Goal: Task Accomplishment & Management: Manage account settings

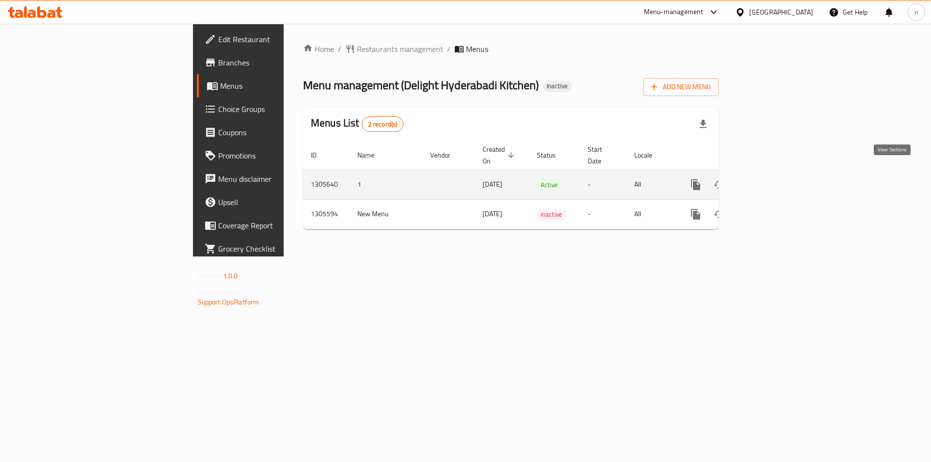
click at [771, 179] on icon "enhanced table" at bounding box center [766, 185] width 12 height 12
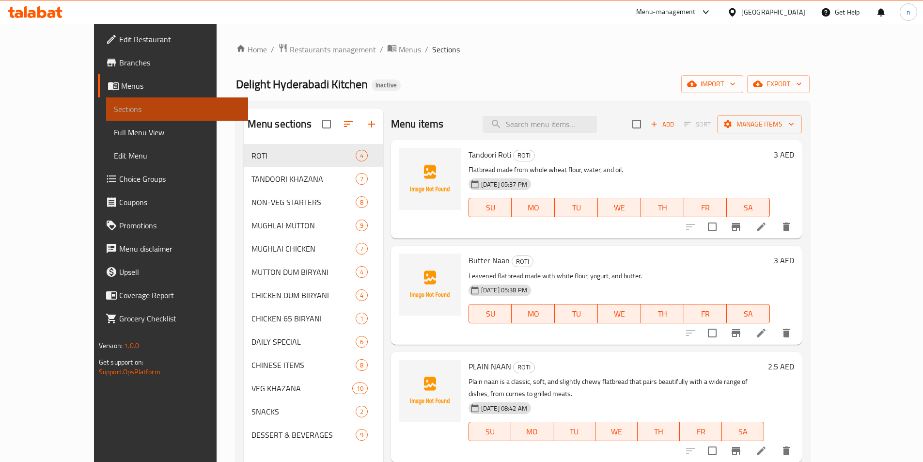
click at [114, 114] on span "Sections" at bounding box center [177, 109] width 127 height 12
click at [114, 127] on span "Full Menu View" at bounding box center [177, 133] width 127 height 12
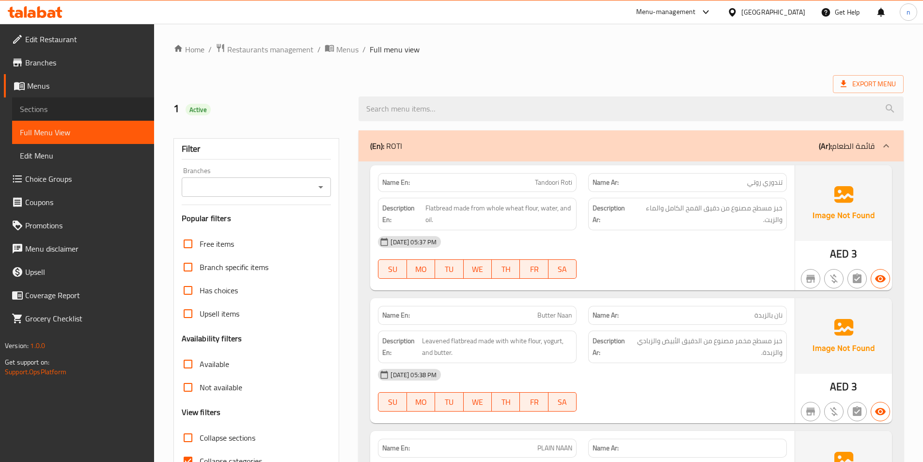
click at [57, 106] on span "Sections" at bounding box center [83, 109] width 127 height 12
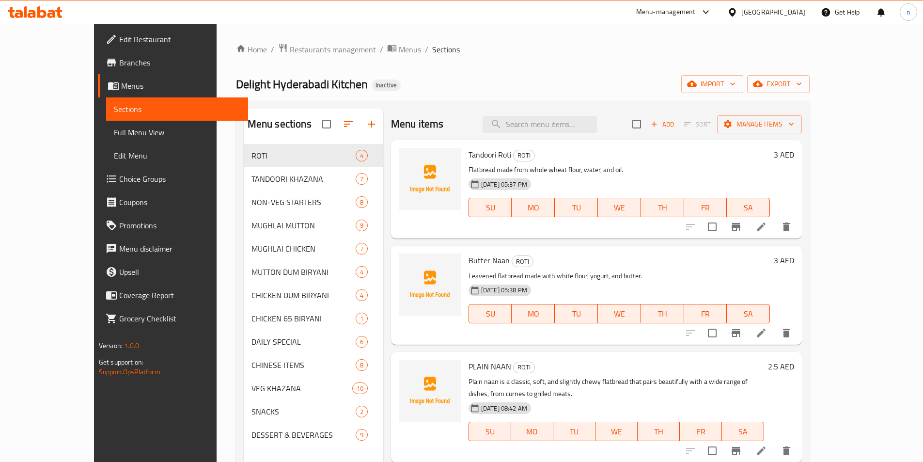
click at [121, 92] on span "Menus" at bounding box center [180, 86] width 119 height 12
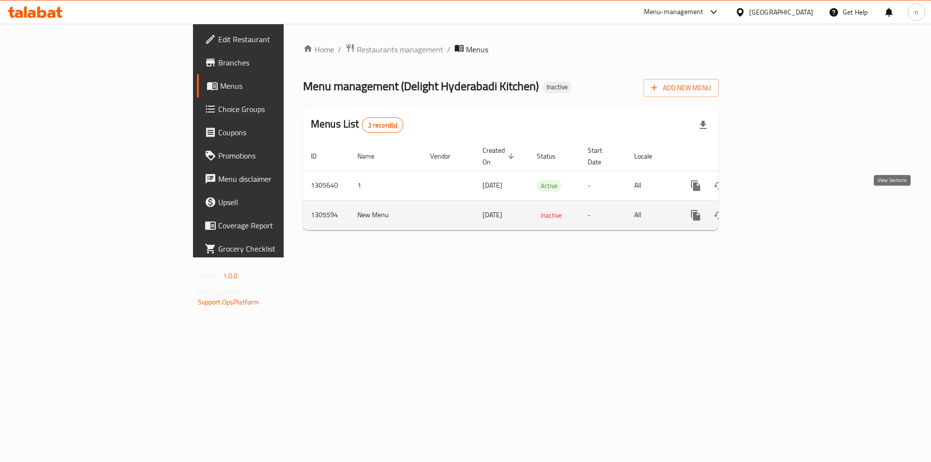
click at [777, 204] on link "enhanced table" at bounding box center [765, 215] width 23 height 23
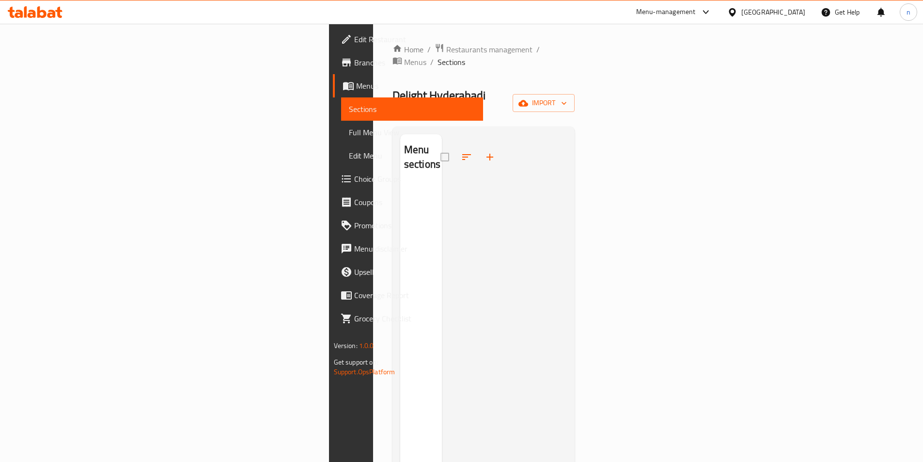
click at [333, 95] on link "Menus" at bounding box center [408, 85] width 150 height 23
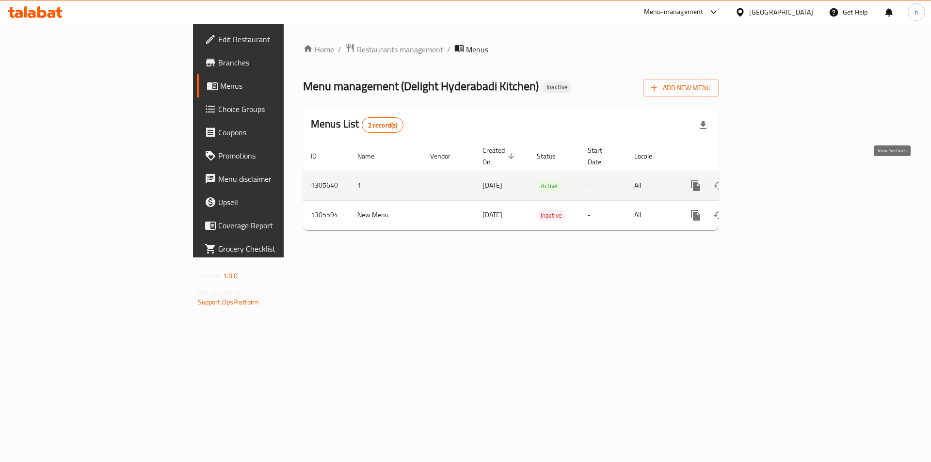
click at [771, 180] on icon "enhanced table" at bounding box center [766, 186] width 12 height 12
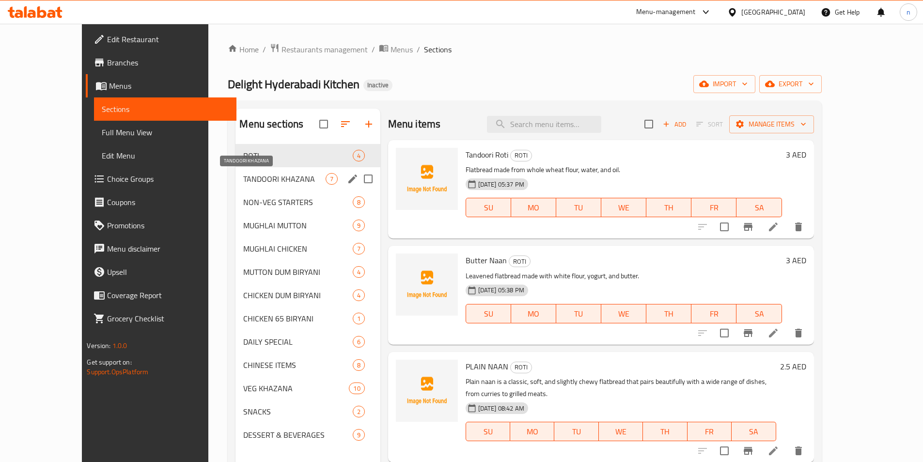
click at [243, 183] on span "TANDOORI KHAZANA" at bounding box center [284, 179] width 82 height 12
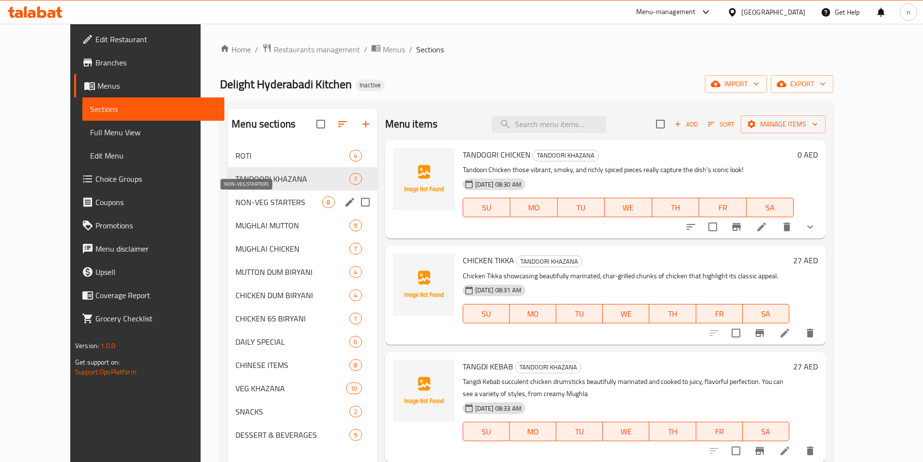
click at [236, 198] on span "NON-VEG STARTERS" at bounding box center [279, 202] width 87 height 12
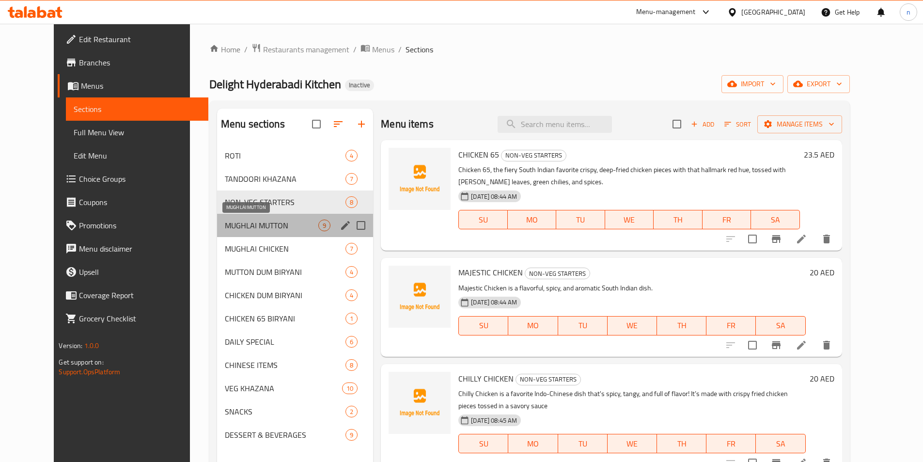
click at [225, 222] on span "MUGHLAI MUTTON" at bounding box center [272, 226] width 94 height 12
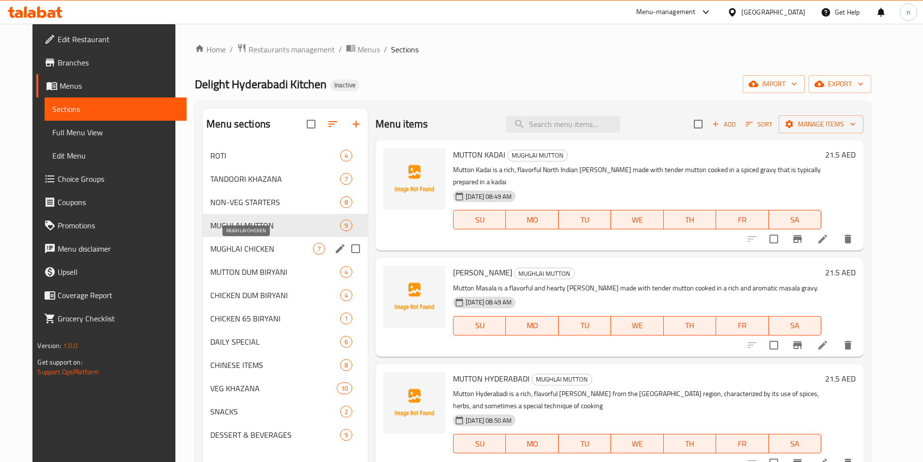
click at [224, 245] on span "MUGHLAI CHICKEN" at bounding box center [261, 249] width 103 height 12
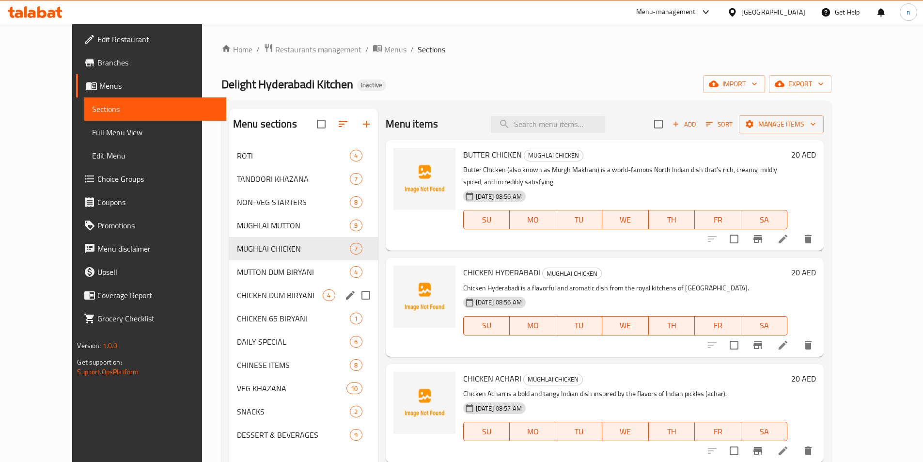
click at [233, 284] on div "CHICKEN DUM BIRYANI 4" at bounding box center [303, 295] width 149 height 23
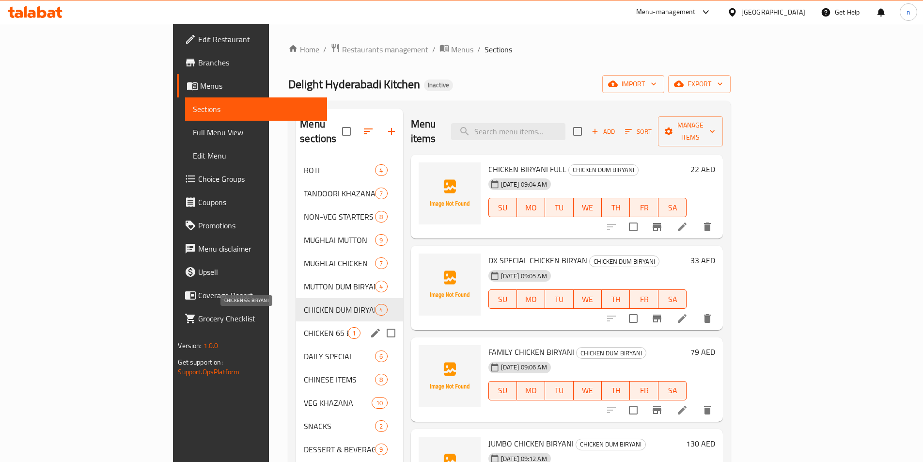
click at [304, 327] on span "CHICKEN 65 BIRYANI" at bounding box center [326, 333] width 44 height 12
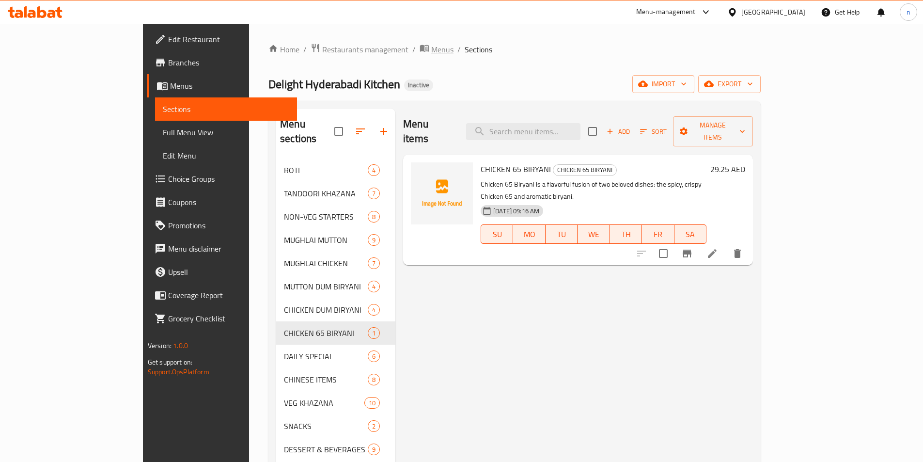
click at [431, 51] on span "Menus" at bounding box center [442, 50] width 22 height 12
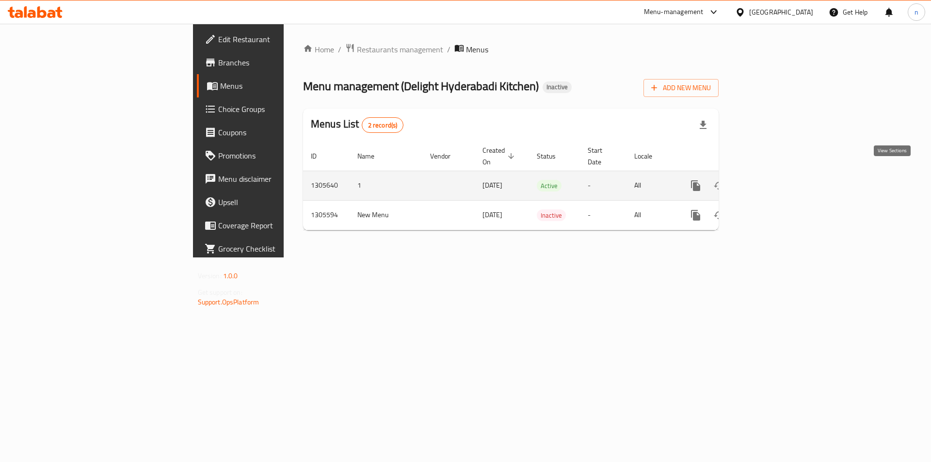
click at [771, 180] on icon "enhanced table" at bounding box center [766, 186] width 12 height 12
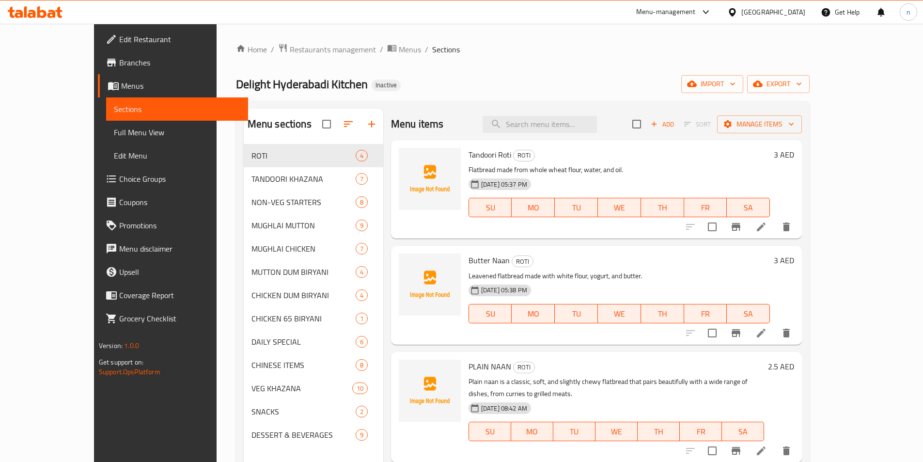
click at [43, 14] on icon at bounding box center [35, 12] width 55 height 12
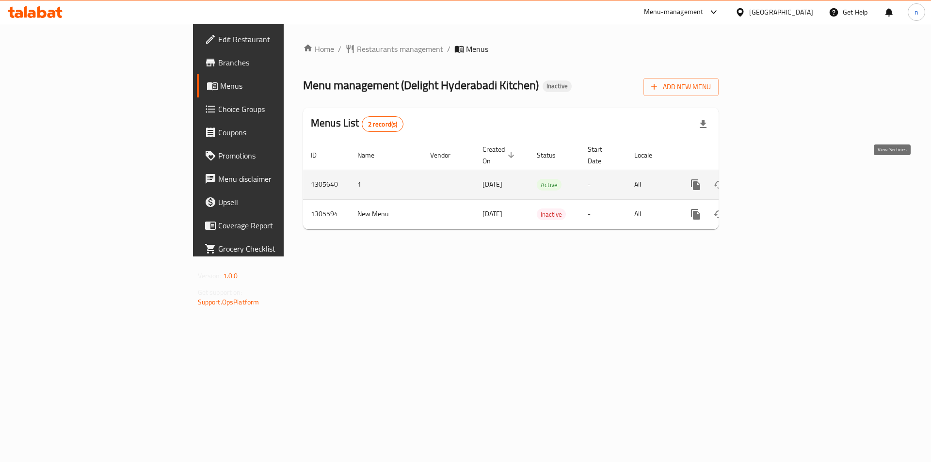
click at [771, 179] on icon "enhanced table" at bounding box center [766, 185] width 12 height 12
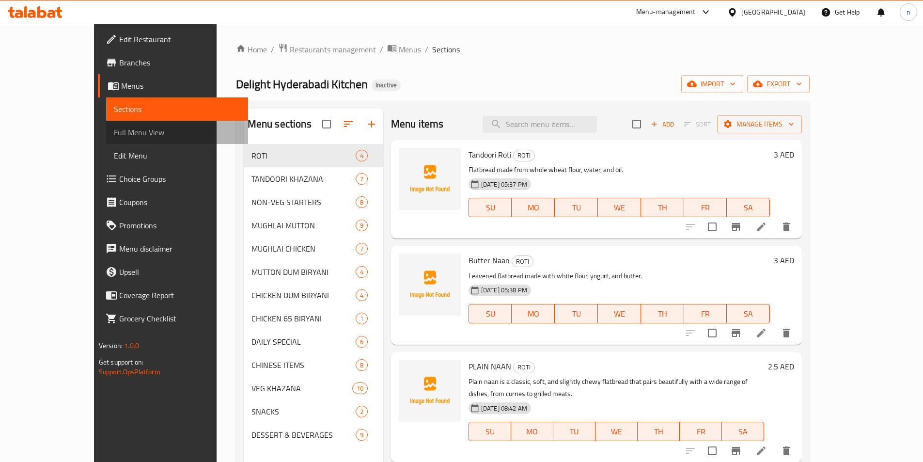
click at [114, 133] on span "Full Menu View" at bounding box center [177, 133] width 127 height 12
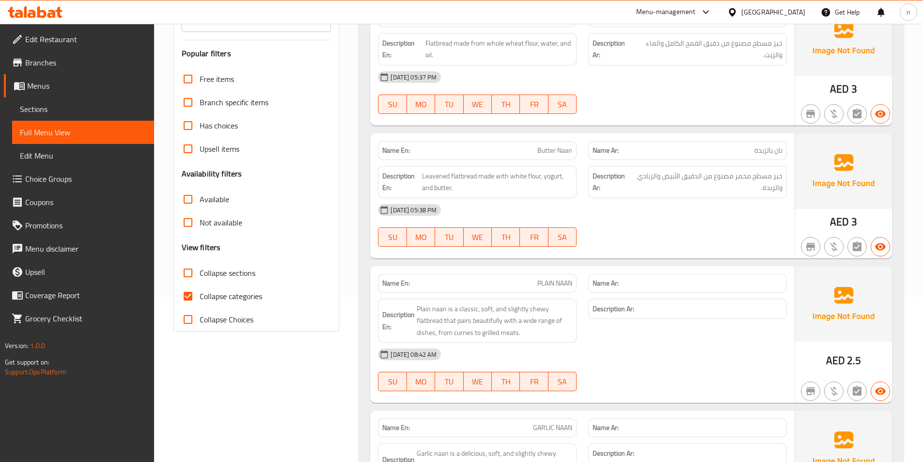
scroll to position [242, 0]
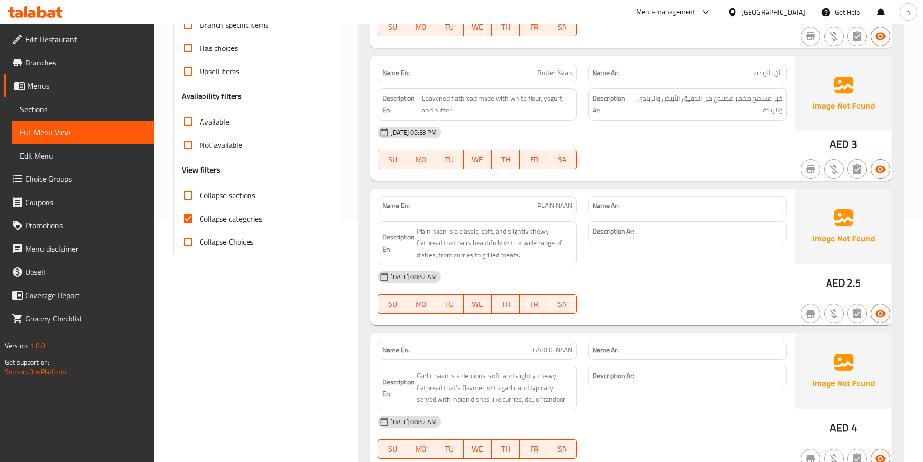
click at [68, 135] on span "Full Menu View" at bounding box center [83, 133] width 127 height 12
click at [57, 87] on span "Menus" at bounding box center [86, 86] width 119 height 12
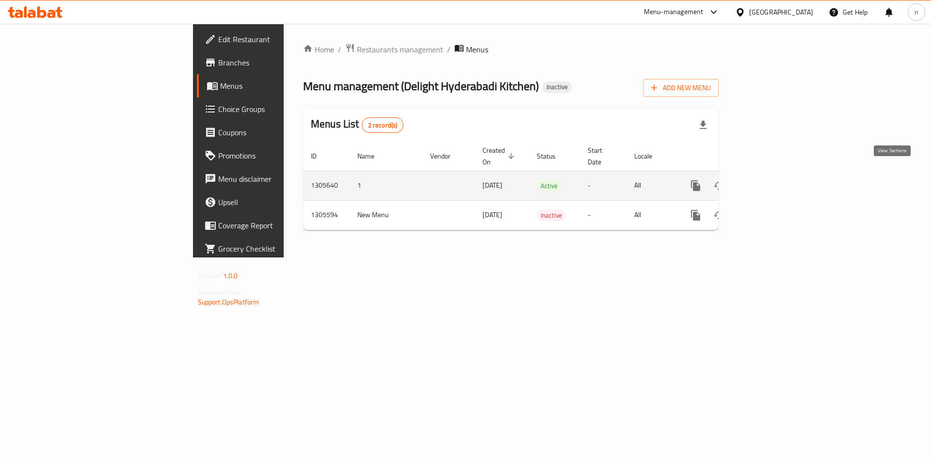
click at [770, 181] on icon "enhanced table" at bounding box center [765, 185] width 9 height 9
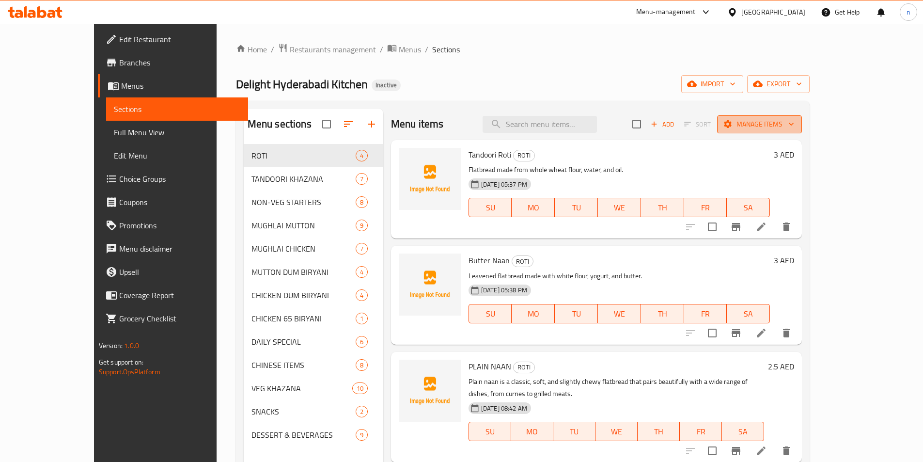
click at [794, 123] on span "Manage items" at bounding box center [759, 124] width 69 height 12
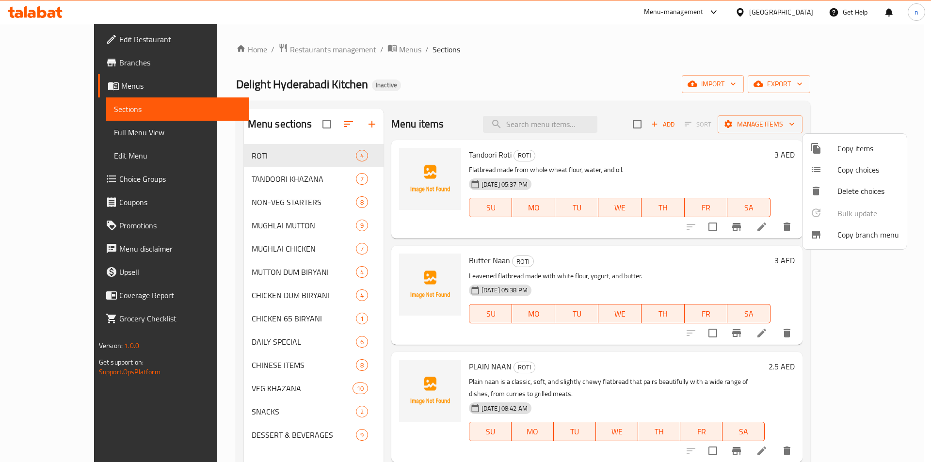
click at [812, 83] on div at bounding box center [465, 231] width 931 height 462
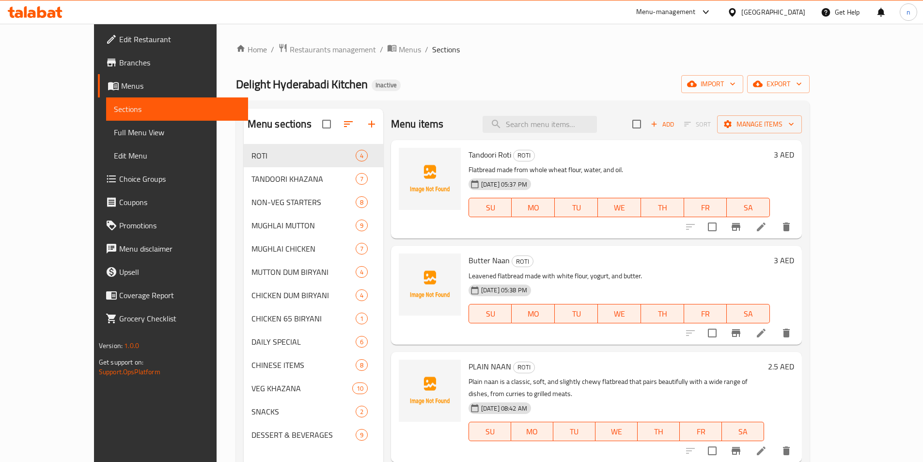
click at [801, 74] on div "Home / Restaurants management / Menus / Sections Delight Hyderabadi Kitchen Ina…" at bounding box center [523, 310] width 574 height 535
click at [736, 87] on span "import" at bounding box center [712, 84] width 47 height 12
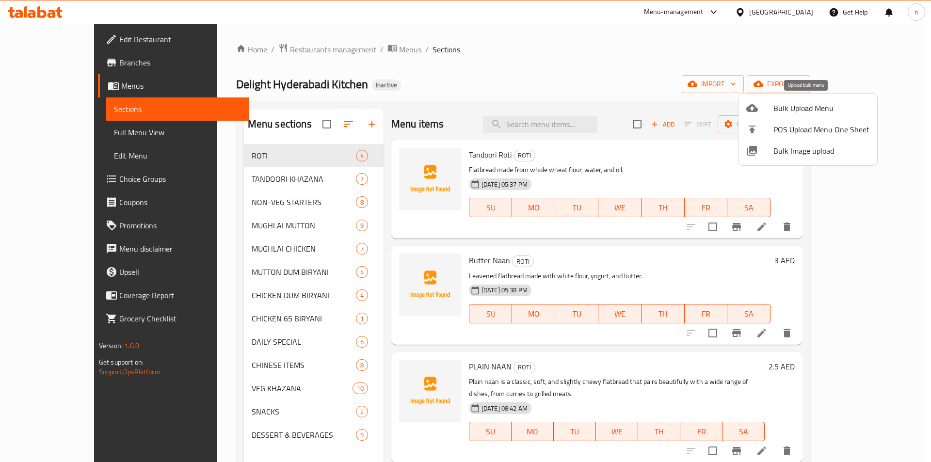
click at [816, 113] on span "Bulk Upload Menu" at bounding box center [821, 108] width 96 height 12
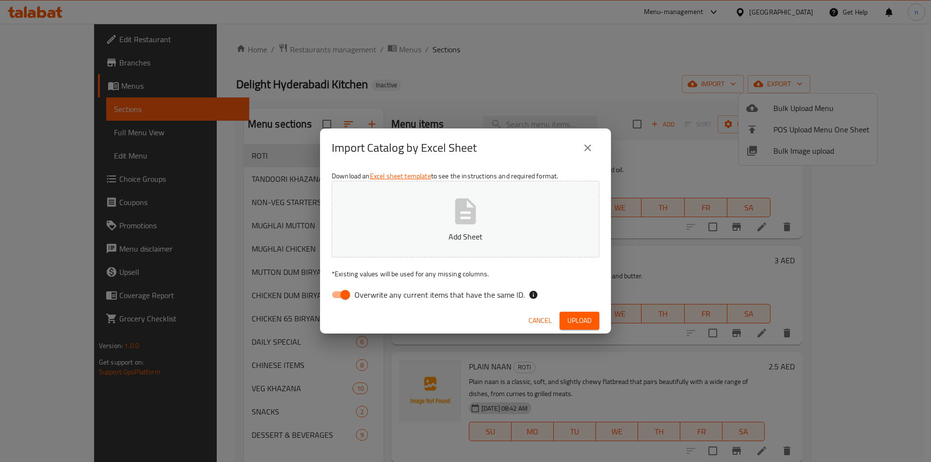
click at [333, 304] on input "Overwrite any current items that have the same ID." at bounding box center [344, 294] width 55 height 18
checkbox input "false"
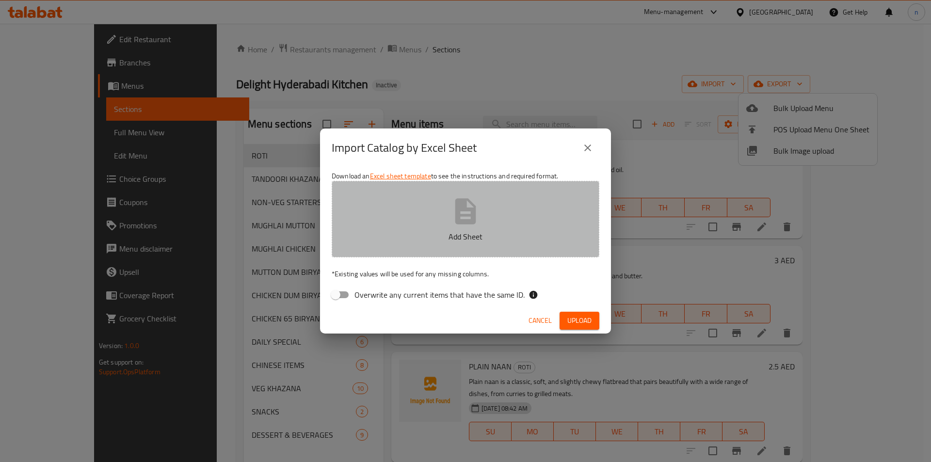
click at [394, 256] on button "Add Sheet" at bounding box center [466, 219] width 268 height 77
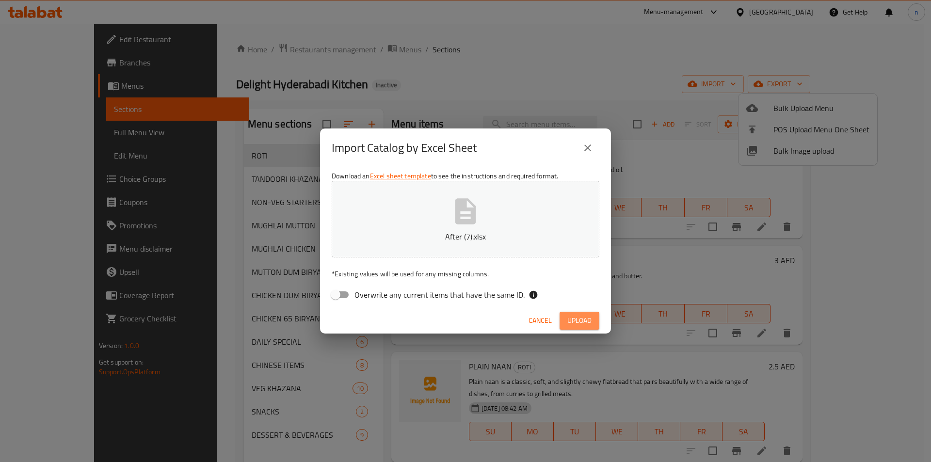
click at [582, 323] on span "Upload" at bounding box center [579, 321] width 24 height 12
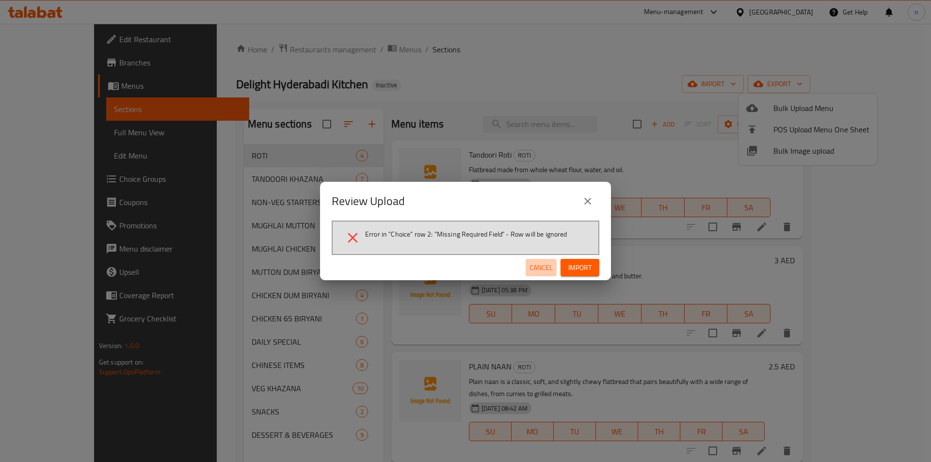
click at [543, 272] on span "Cancel" at bounding box center [540, 268] width 23 height 12
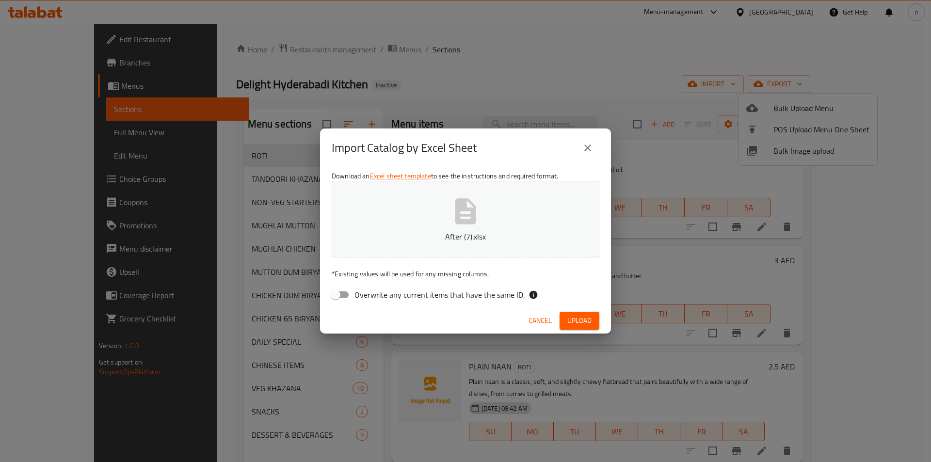
click at [406, 207] on button "After (7).xlsx" at bounding box center [466, 219] width 268 height 77
click at [585, 329] on button "Upload" at bounding box center [579, 321] width 40 height 18
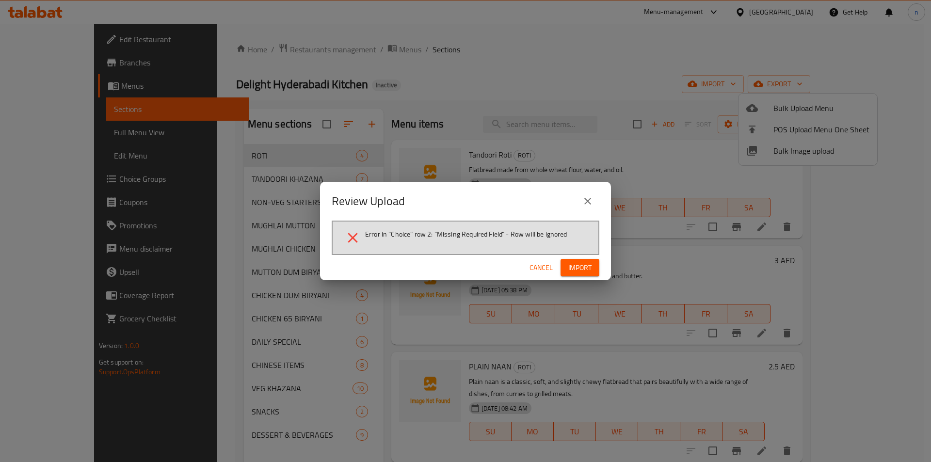
click at [593, 196] on icon "close" at bounding box center [588, 201] width 12 height 12
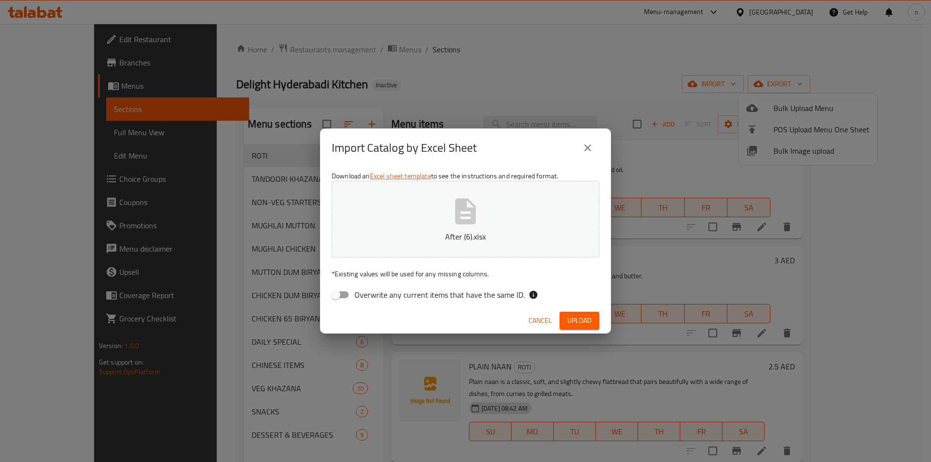
click at [582, 154] on button "close" at bounding box center [587, 147] width 23 height 23
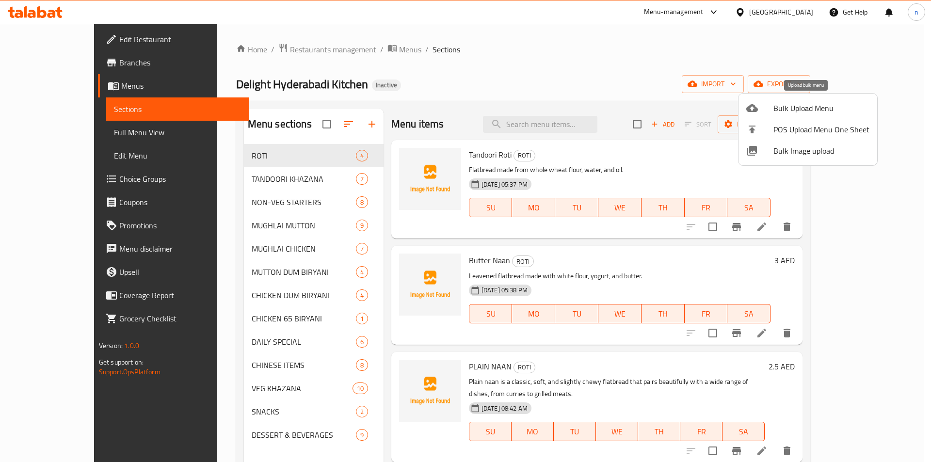
click at [807, 106] on span "Bulk Upload Menu" at bounding box center [821, 108] width 96 height 12
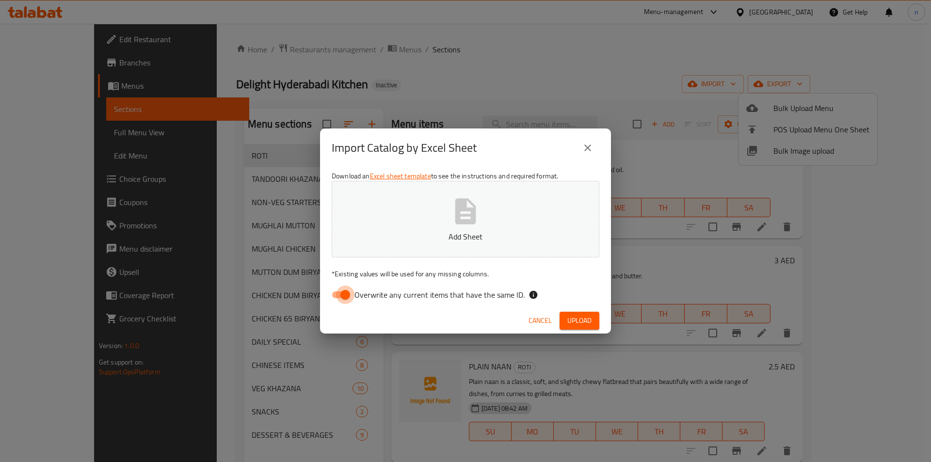
click at [338, 301] on input "Overwrite any current items that have the same ID." at bounding box center [344, 294] width 55 height 18
checkbox input "false"
click at [388, 270] on p "* Existing values will be used for any missing columns." at bounding box center [466, 274] width 268 height 10
drag, startPoint x: 381, startPoint y: 257, endPoint x: 382, endPoint y: 242, distance: 14.6
click at [382, 244] on button "Add Sheet" at bounding box center [466, 219] width 268 height 77
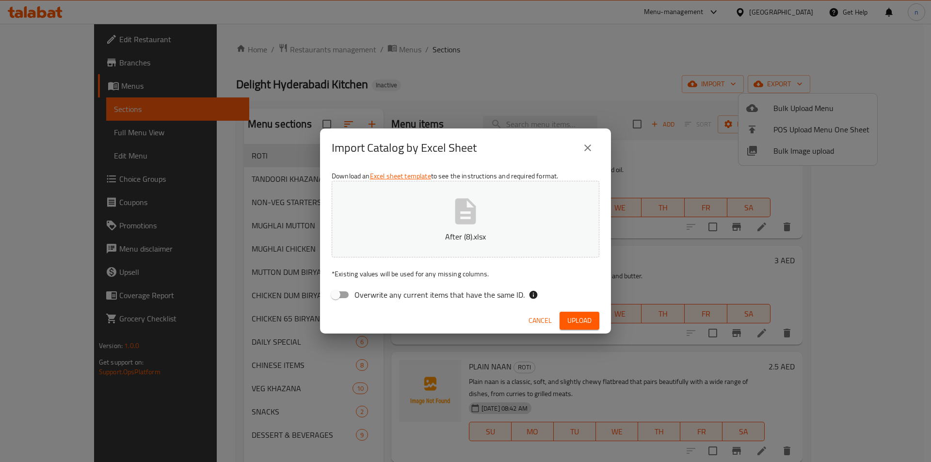
click at [576, 323] on span "Upload" at bounding box center [579, 321] width 24 height 12
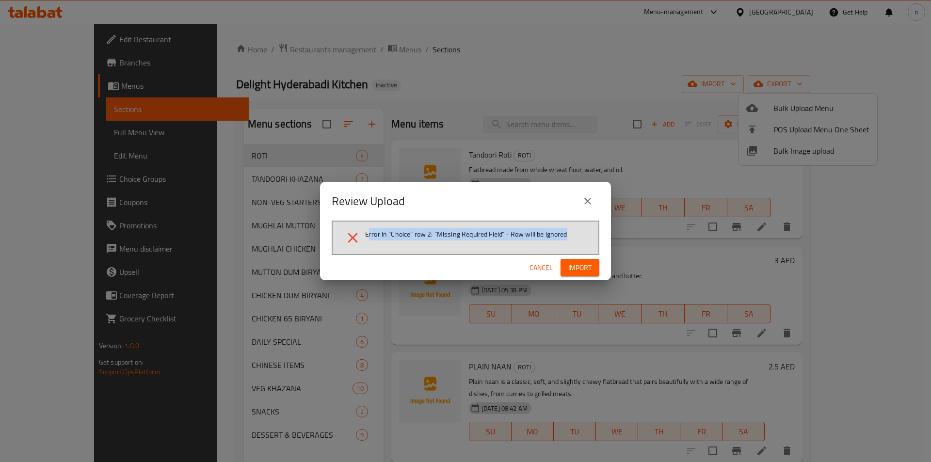
drag, startPoint x: 367, startPoint y: 233, endPoint x: 586, endPoint y: 241, distance: 218.7
click at [586, 241] on li "Error in "Choice" row 2: "Missing Required Field" - Row will be ignored" at bounding box center [465, 237] width 242 height 17
click at [586, 204] on icon "close" at bounding box center [588, 201] width 12 height 12
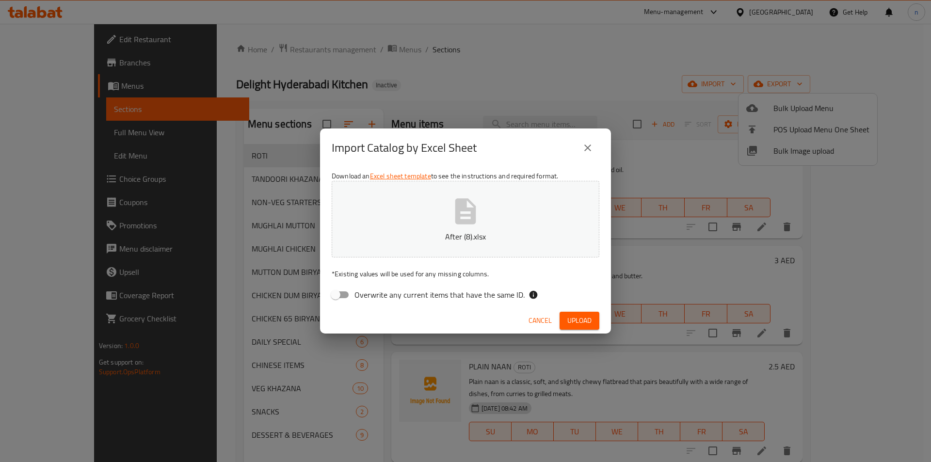
click at [590, 145] on icon "close" at bounding box center [587, 147] width 7 height 7
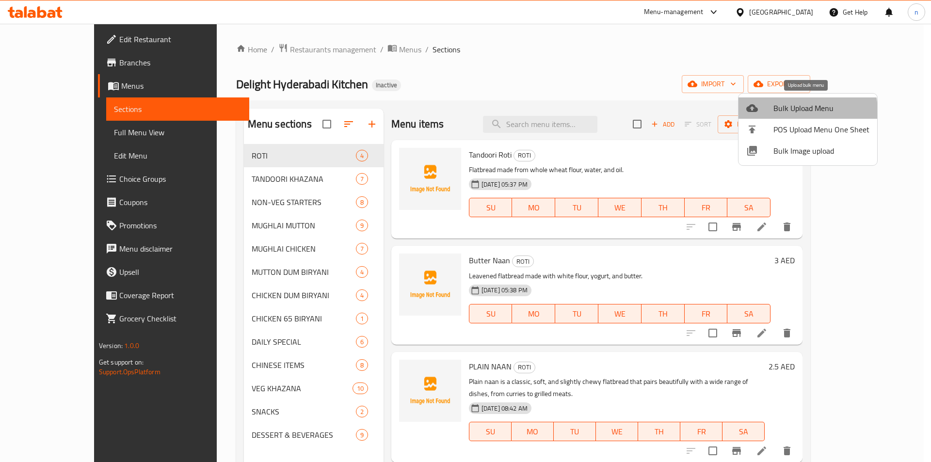
click at [799, 111] on span "Bulk Upload Menu" at bounding box center [821, 108] width 96 height 12
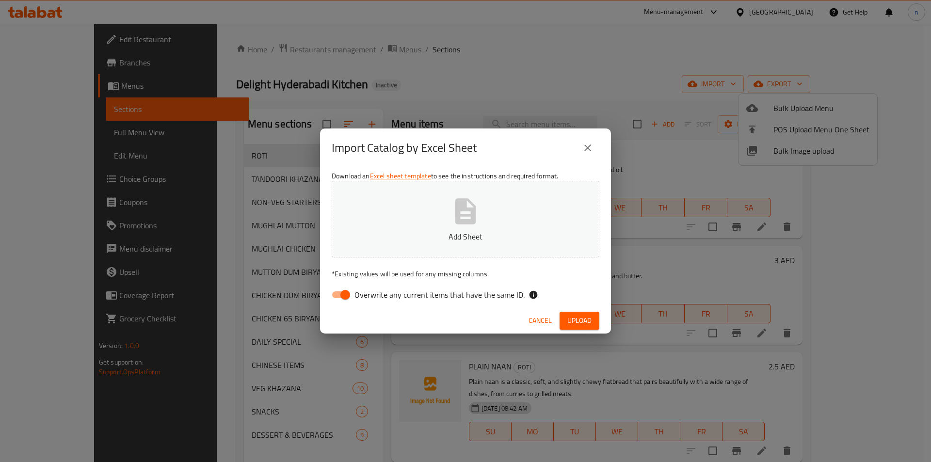
click at [345, 290] on input "Overwrite any current items that have the same ID." at bounding box center [344, 294] width 55 height 18
checkbox input "false"
click at [394, 232] on p "Add Sheet" at bounding box center [465, 237] width 237 height 12
click at [594, 329] on button "Upload" at bounding box center [579, 321] width 40 height 18
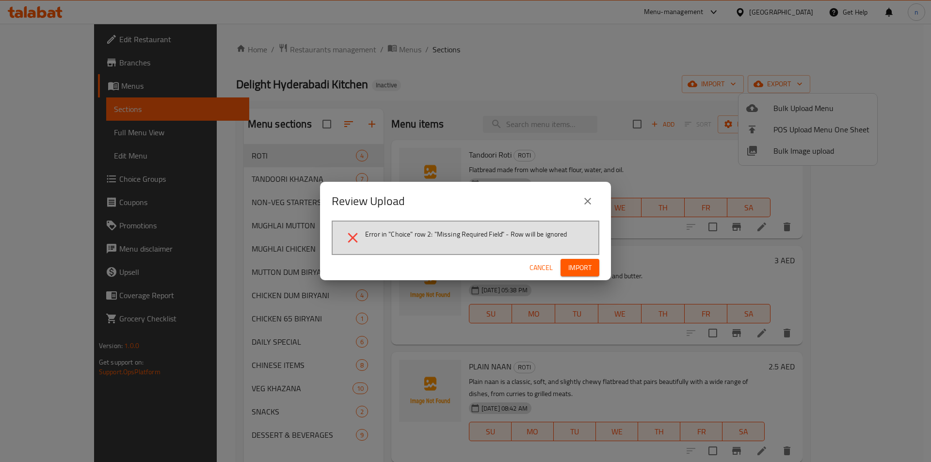
click at [574, 269] on span "Import" at bounding box center [579, 268] width 23 height 12
click at [586, 202] on icon "close" at bounding box center [588, 201] width 12 height 12
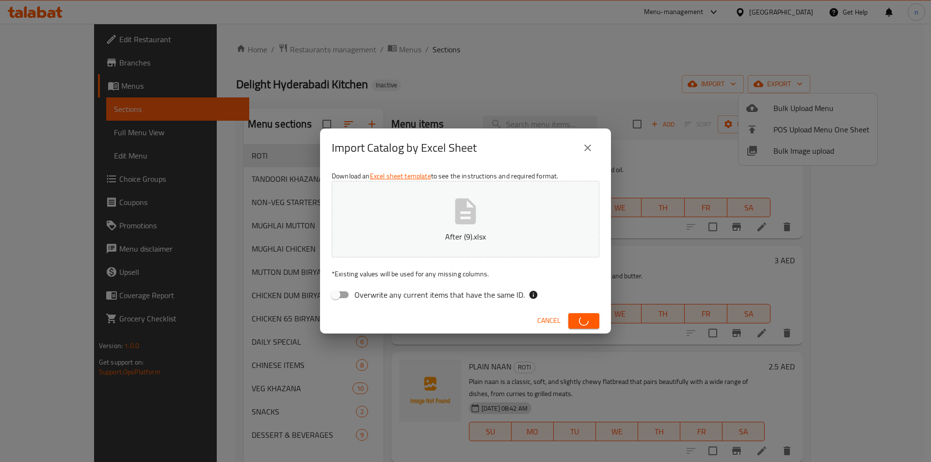
click at [551, 319] on span "Cancel" at bounding box center [548, 321] width 23 height 12
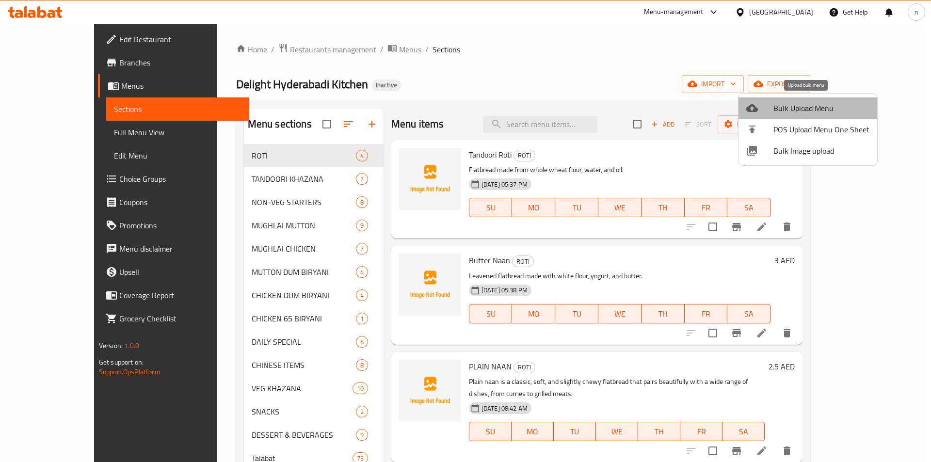
click at [814, 106] on span "Bulk Upload Menu" at bounding box center [821, 108] width 96 height 12
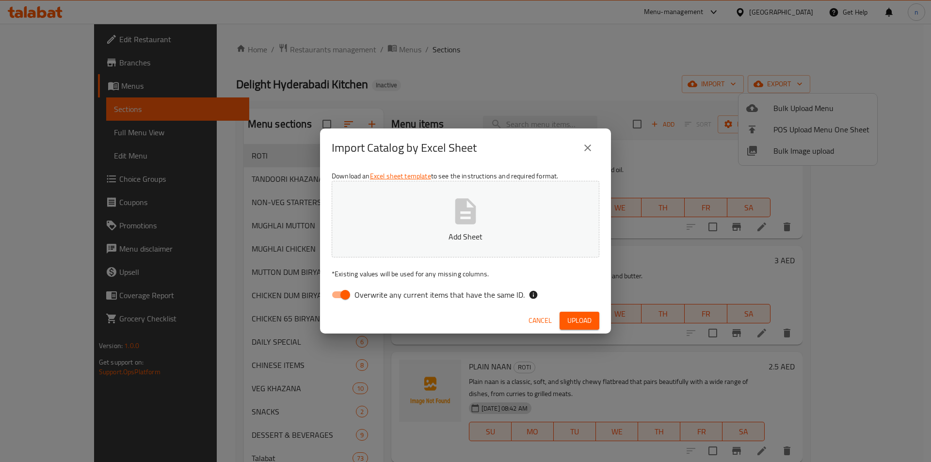
click at [342, 299] on input "Overwrite any current items that have the same ID." at bounding box center [344, 294] width 55 height 18
checkbox input "false"
click at [425, 223] on button "Add Sheet" at bounding box center [466, 219] width 268 height 77
click at [581, 317] on span "Upload" at bounding box center [579, 321] width 24 height 12
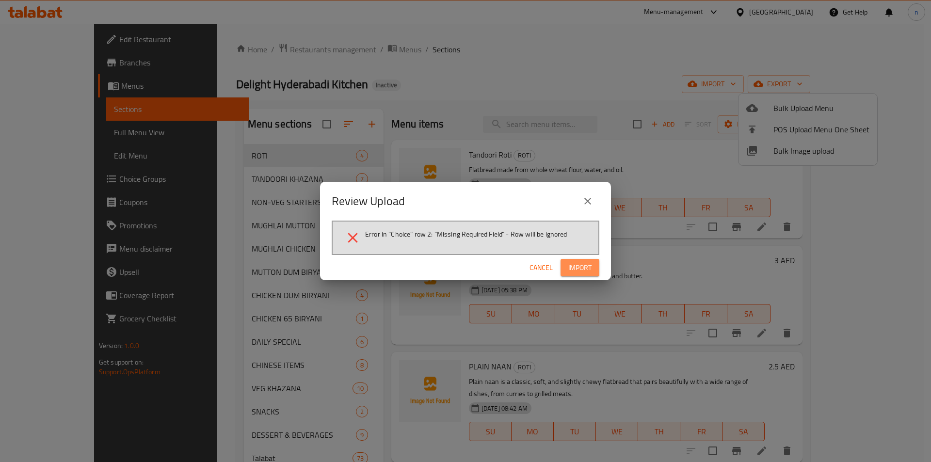
click at [586, 265] on span "Import" at bounding box center [579, 268] width 23 height 12
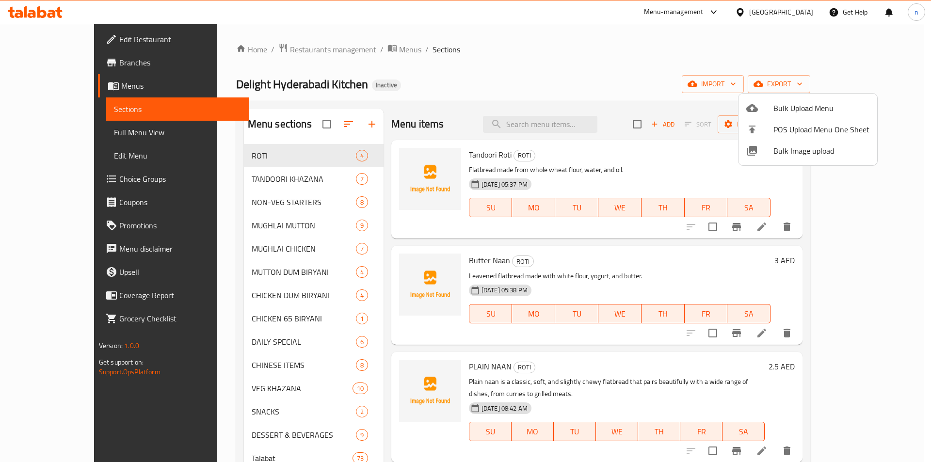
click at [920, 181] on div at bounding box center [465, 231] width 931 height 462
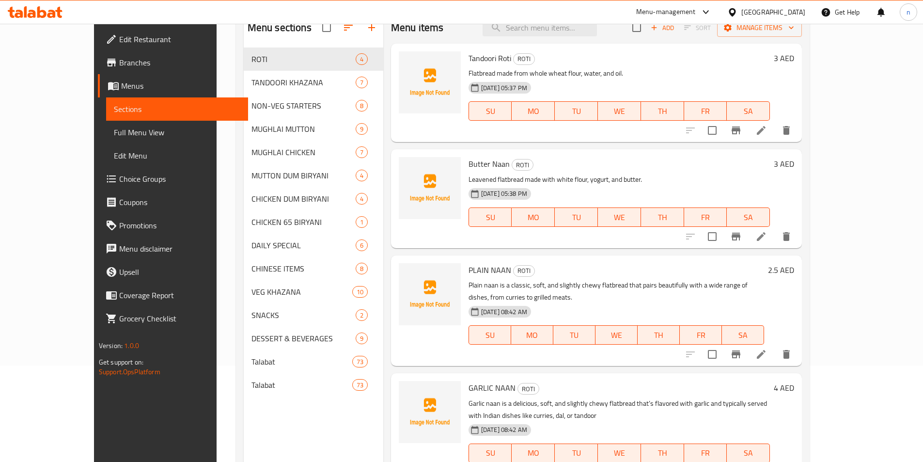
scroll to position [136, 0]
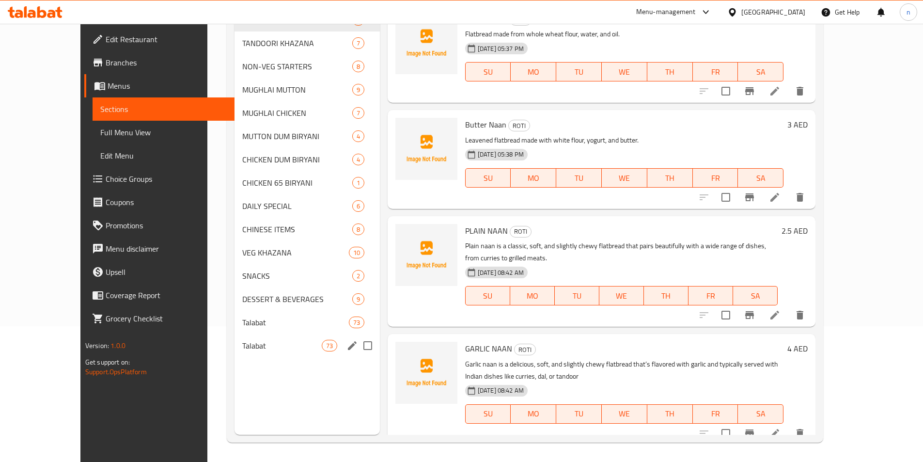
click at [358, 350] on input "Menu sections" at bounding box center [368, 345] width 20 height 20
checkbox input "true"
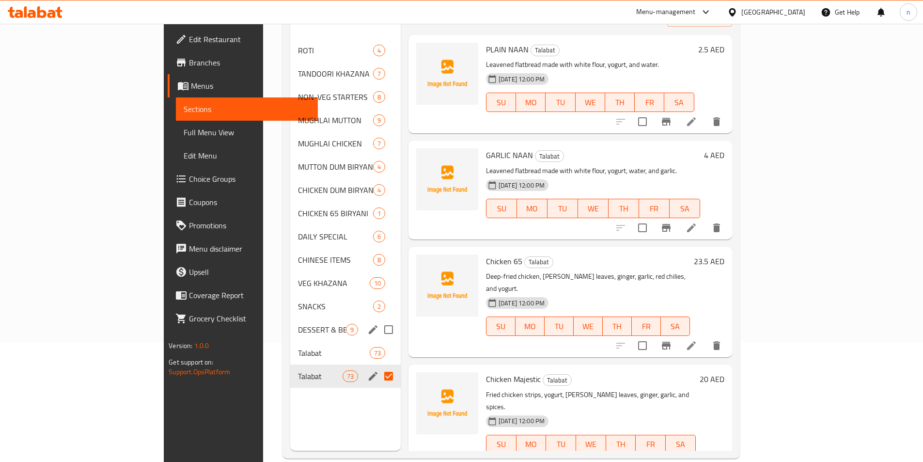
scroll to position [136, 0]
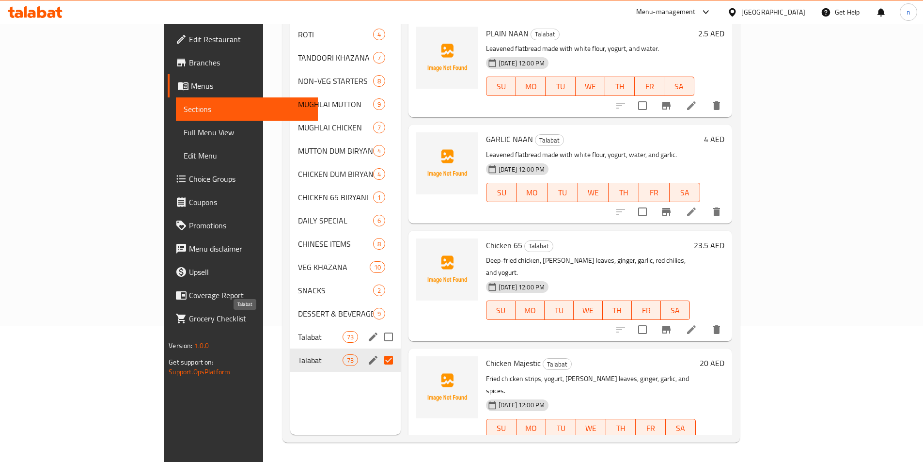
click at [298, 331] on span "Talabat" at bounding box center [320, 337] width 45 height 12
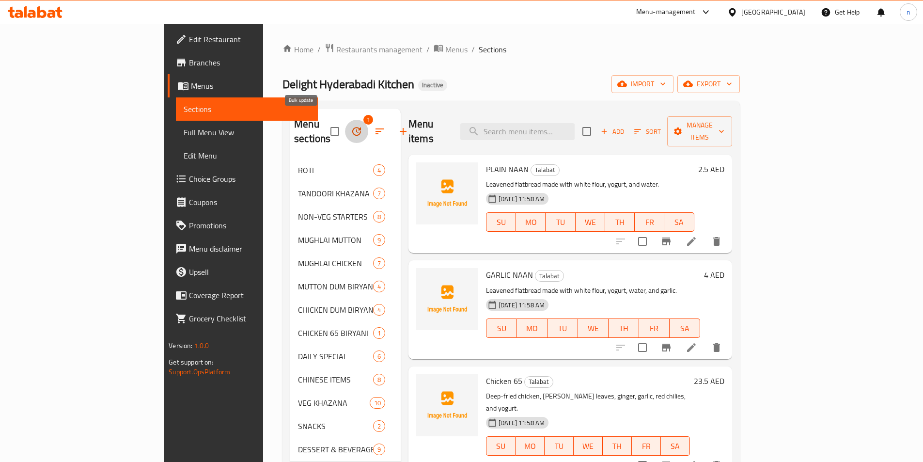
click at [351, 126] on icon "button" at bounding box center [357, 132] width 12 height 12
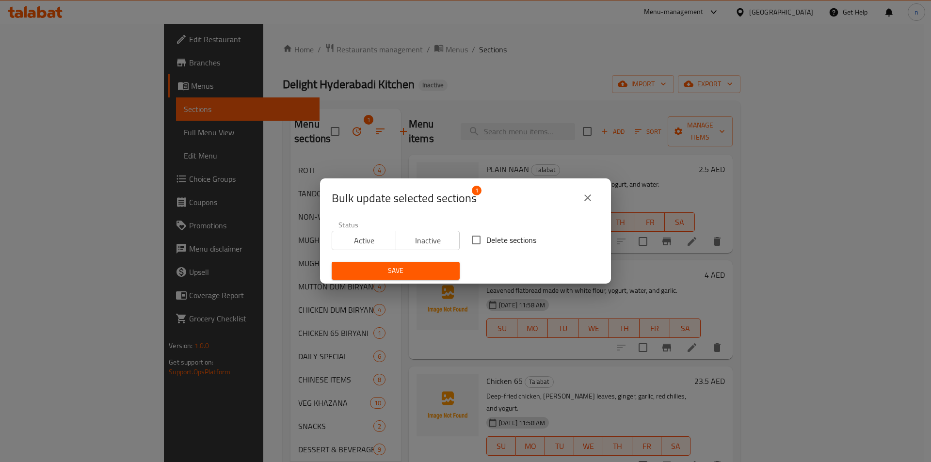
click at [478, 243] on input "Delete sections" at bounding box center [476, 240] width 20 height 20
checkbox input "true"
click at [426, 276] on span "Save" at bounding box center [395, 271] width 112 height 12
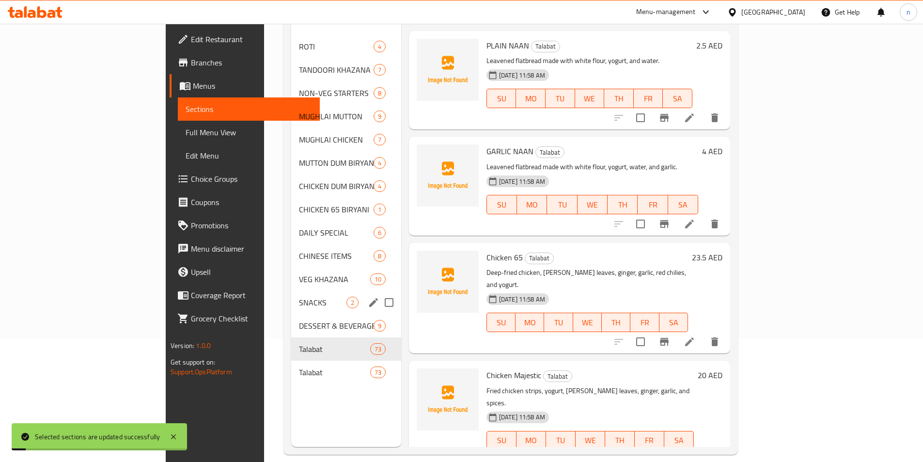
scroll to position [136, 0]
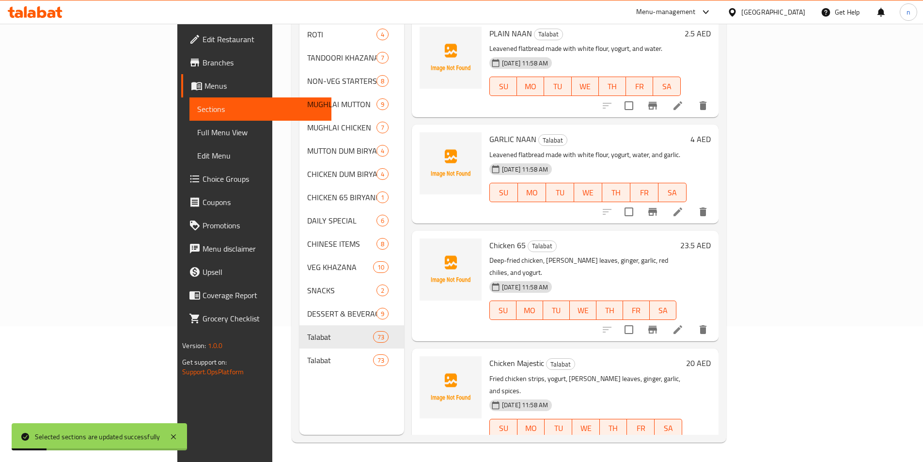
click at [300, 357] on nav "ROTI 4 TANDOORI KHAZANA 7 NON-VEG STARTERS 8 MUGHLAI MUTTON 9 MUGHLAI CHICKEN 7…" at bounding box center [352, 197] width 105 height 357
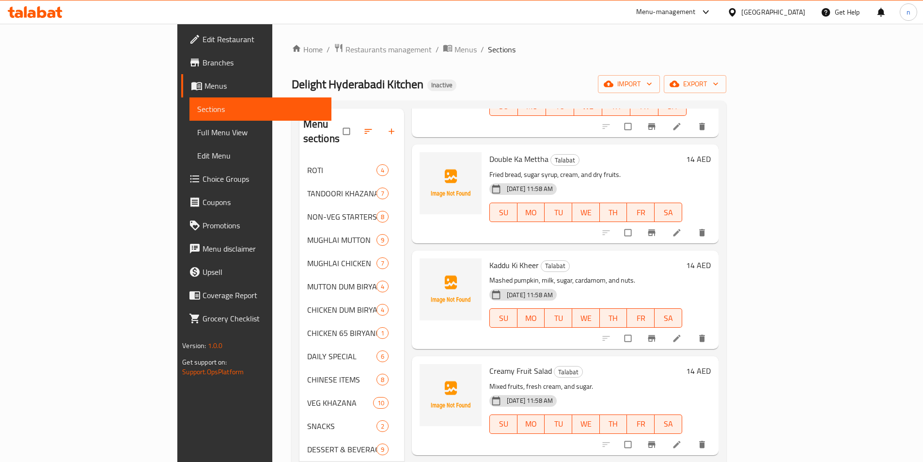
scroll to position [7050, 0]
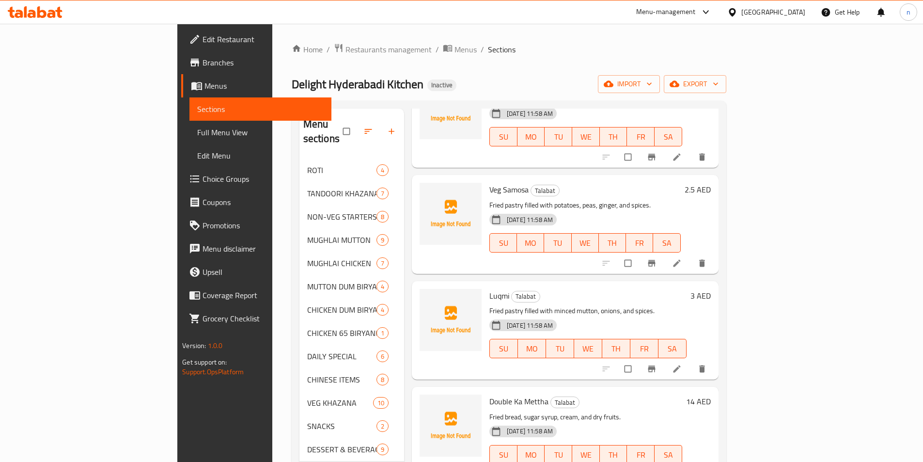
click at [197, 130] on span "Full Menu View" at bounding box center [260, 133] width 127 height 12
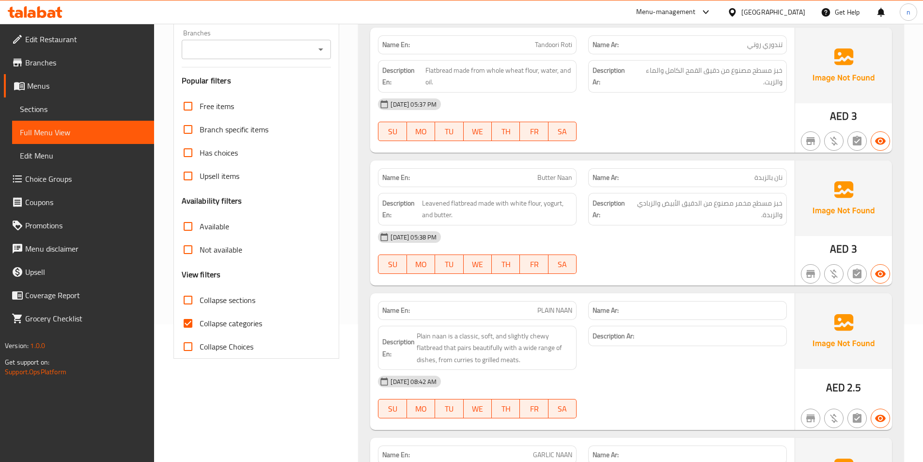
scroll to position [291, 0]
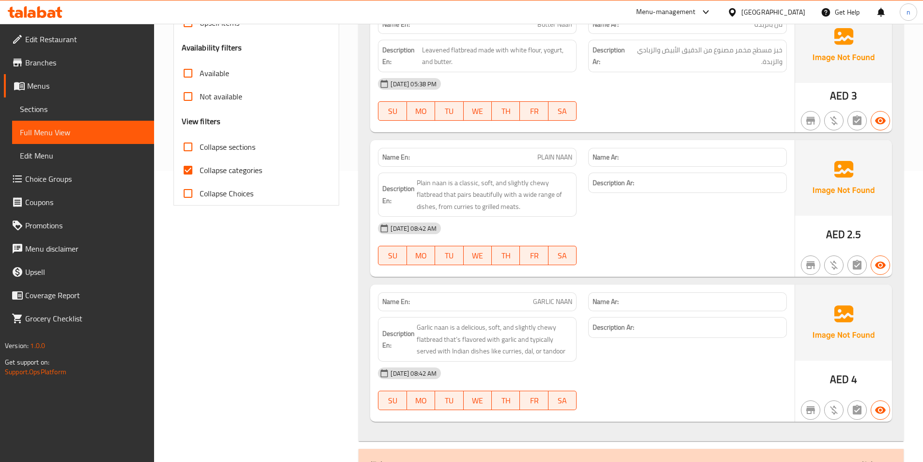
click at [206, 167] on span "Collapse categories" at bounding box center [231, 170] width 63 height 12
click at [200, 167] on input "Collapse categories" at bounding box center [187, 169] width 23 height 23
checkbox input "false"
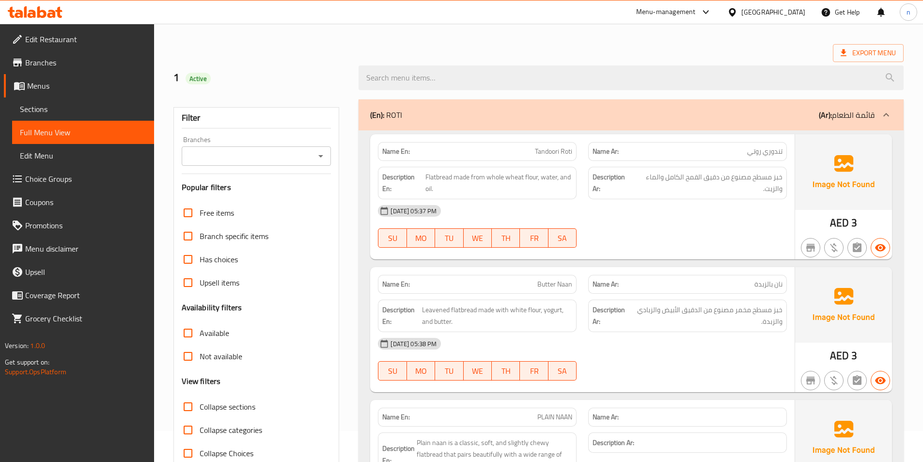
scroll to position [48, 0]
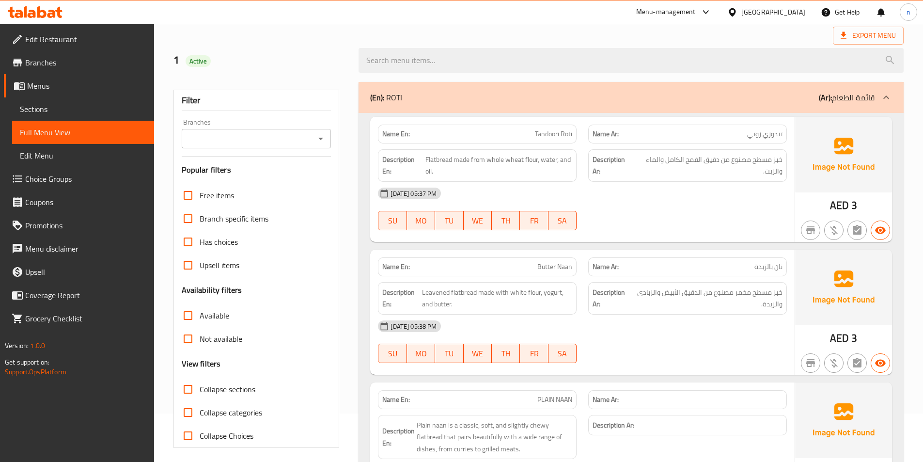
click at [868, 100] on p "(Ar): قائمة الطعام" at bounding box center [847, 98] width 56 height 12
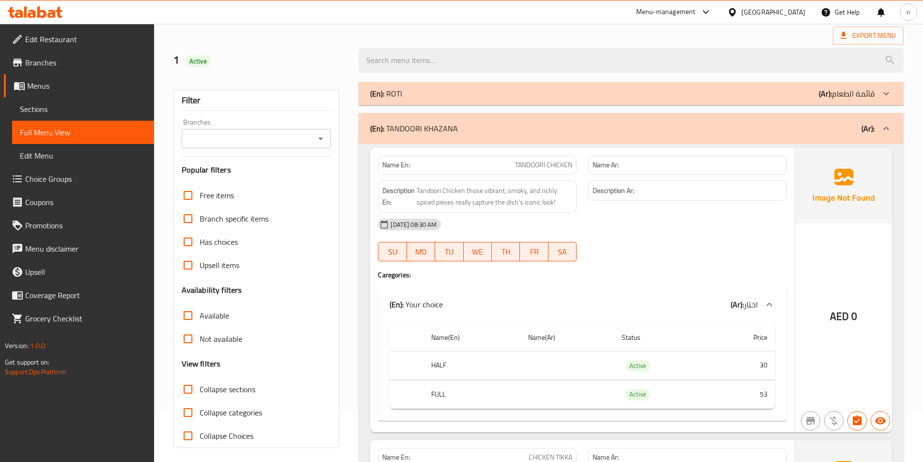
click at [872, 133] on b "(Ar):" at bounding box center [868, 128] width 13 height 15
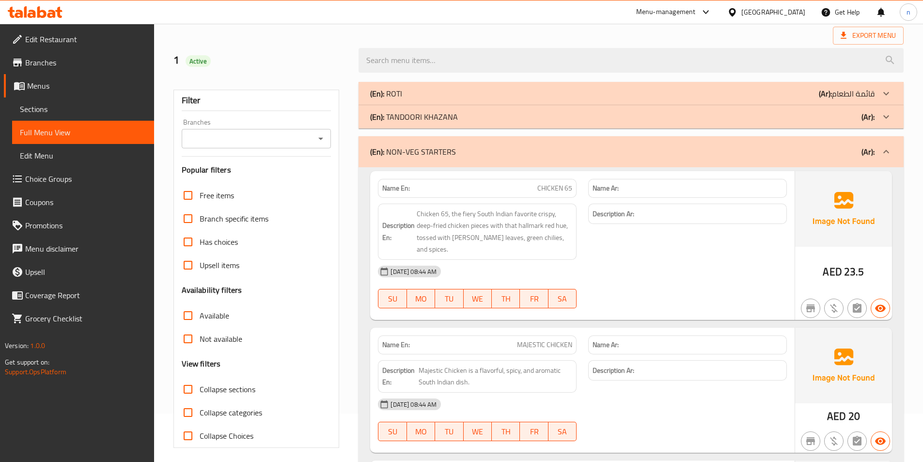
click at [875, 145] on div "(En): NON-VEG STARTERS (Ar):" at bounding box center [631, 151] width 545 height 31
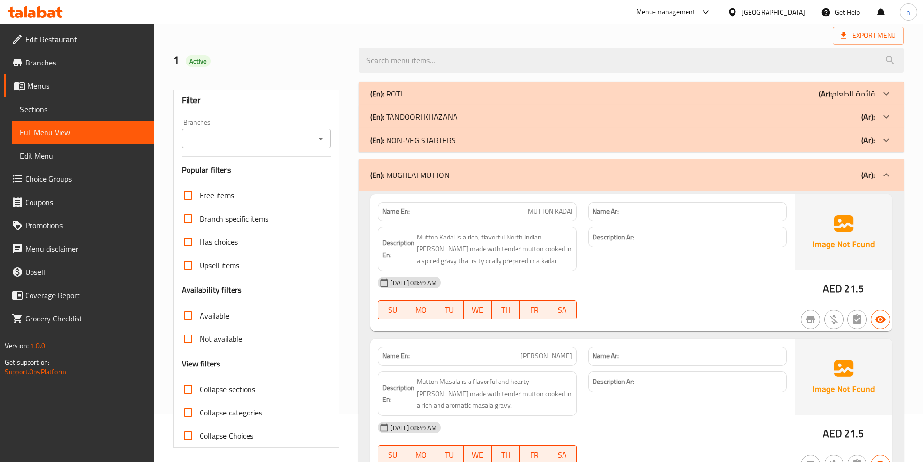
click at [866, 177] on b "(Ar):" at bounding box center [868, 175] width 13 height 15
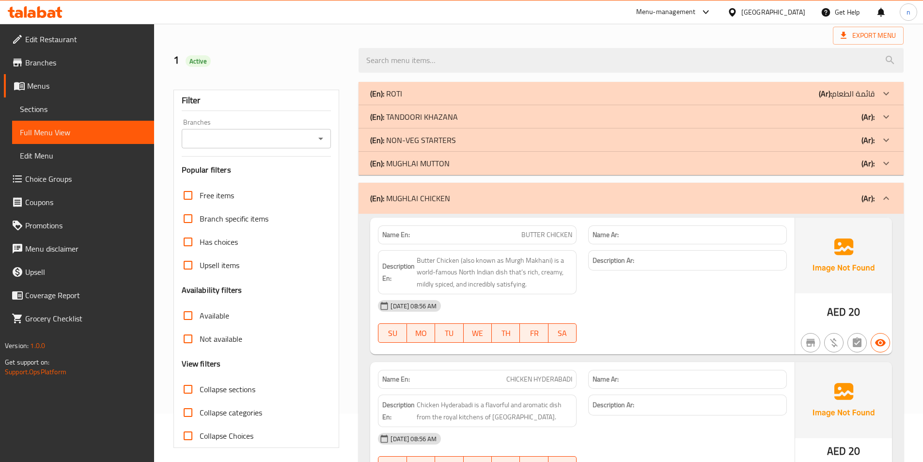
click at [848, 207] on div "(En): MUGHLAI CHICKEN (Ar):" at bounding box center [631, 198] width 545 height 31
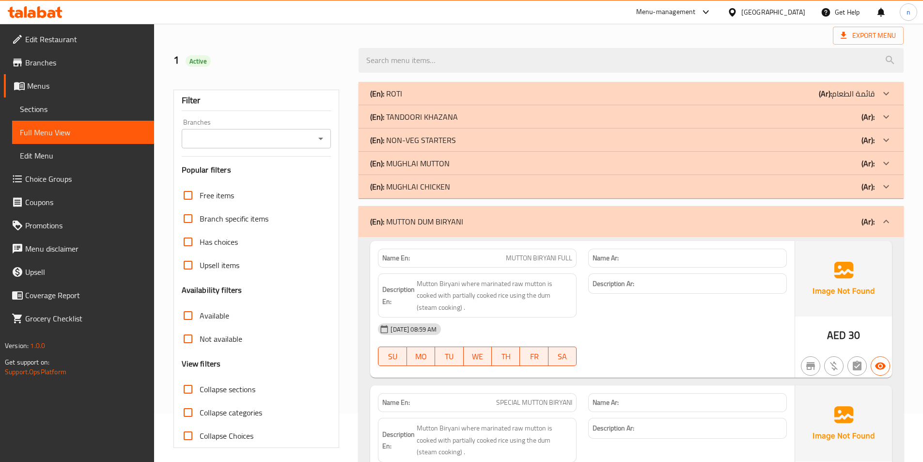
click at [870, 224] on b "(Ar):" at bounding box center [868, 221] width 13 height 15
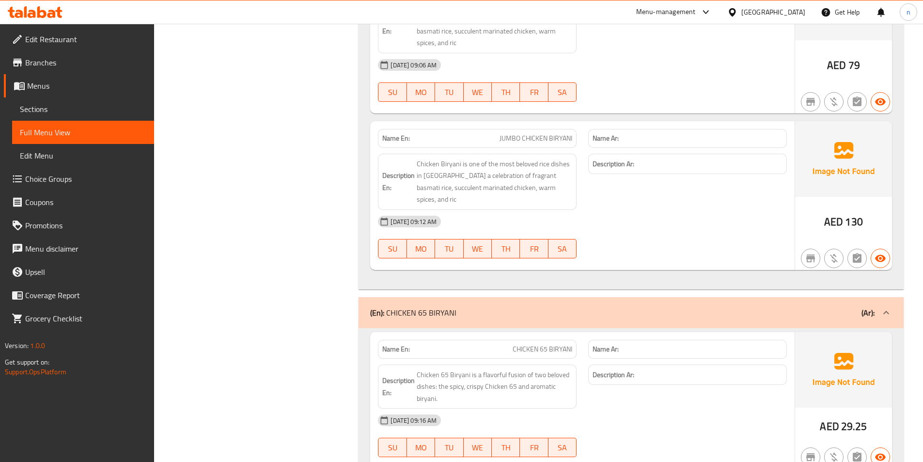
scroll to position [679, 0]
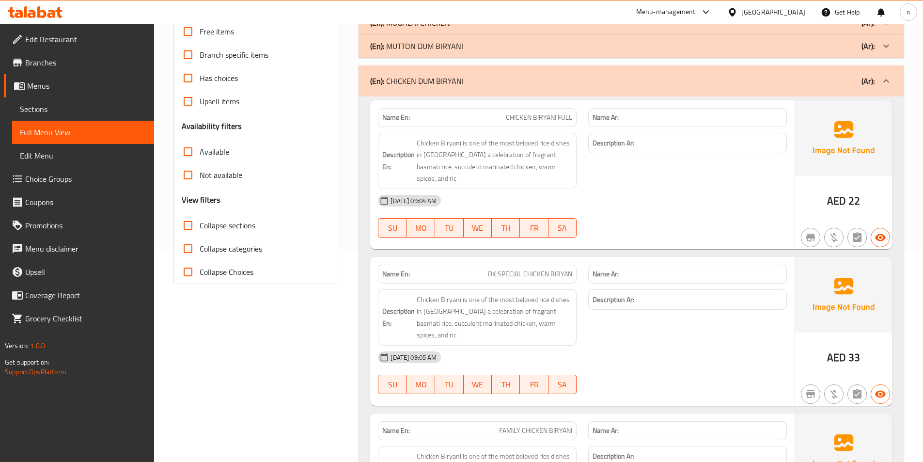
scroll to position [48, 0]
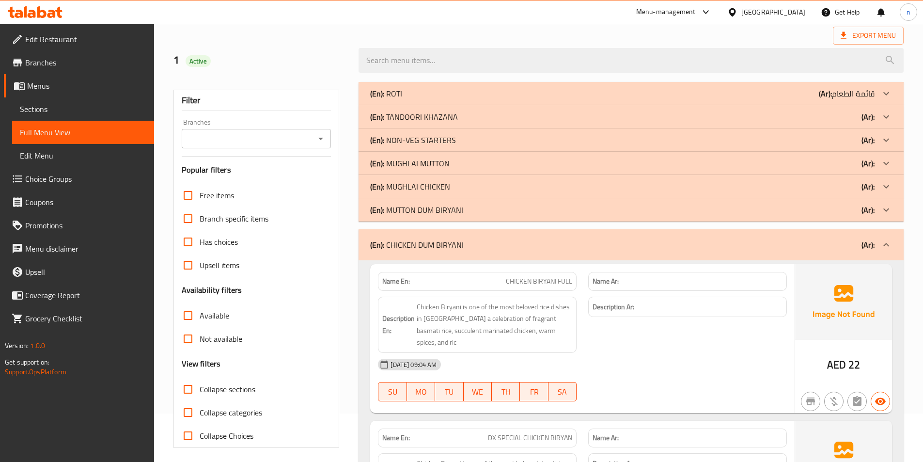
click at [871, 243] on b "(Ar):" at bounding box center [868, 244] width 13 height 15
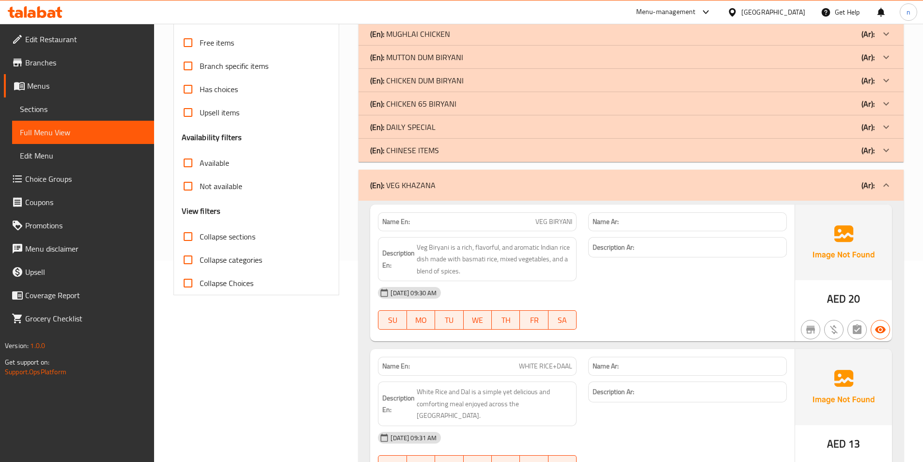
scroll to position [194, 0]
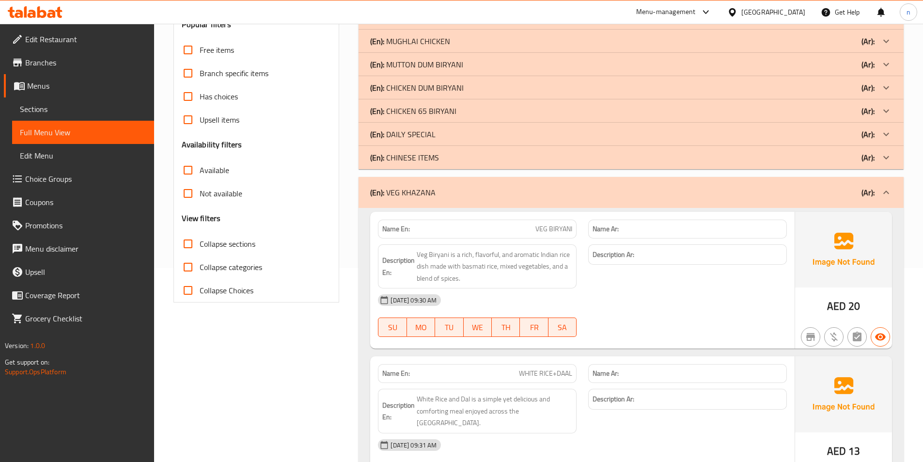
click at [853, 203] on div "(En): VEG KHAZANA (Ar):" at bounding box center [631, 192] width 545 height 31
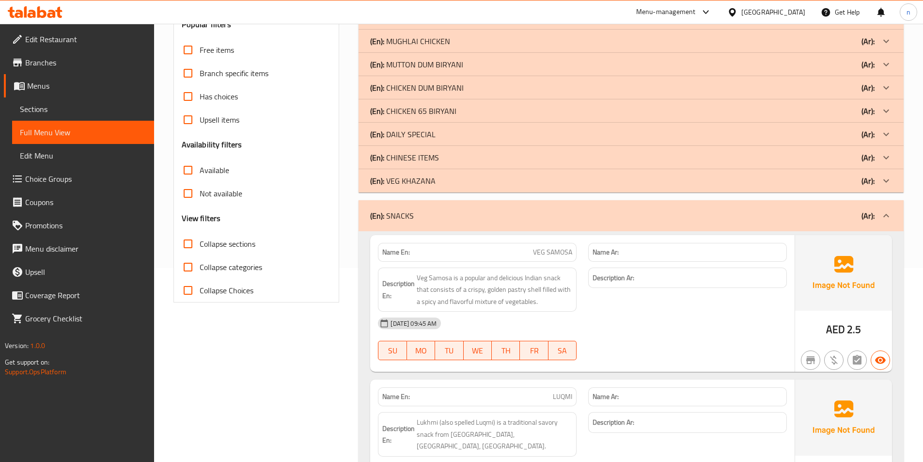
click at [836, 206] on div "(En): SNACKS (Ar):" at bounding box center [631, 215] width 545 height 31
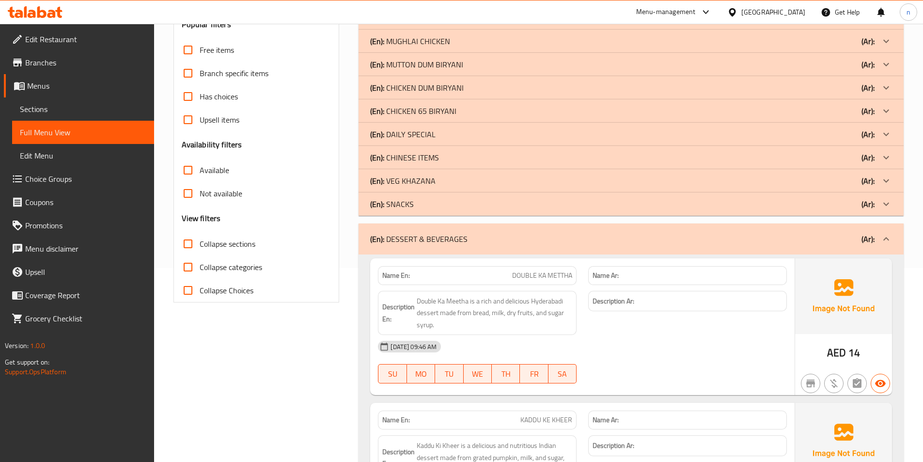
click at [834, 234] on div "(En): DESSERT & BEVERAGES (Ar):" at bounding box center [622, 239] width 505 height 12
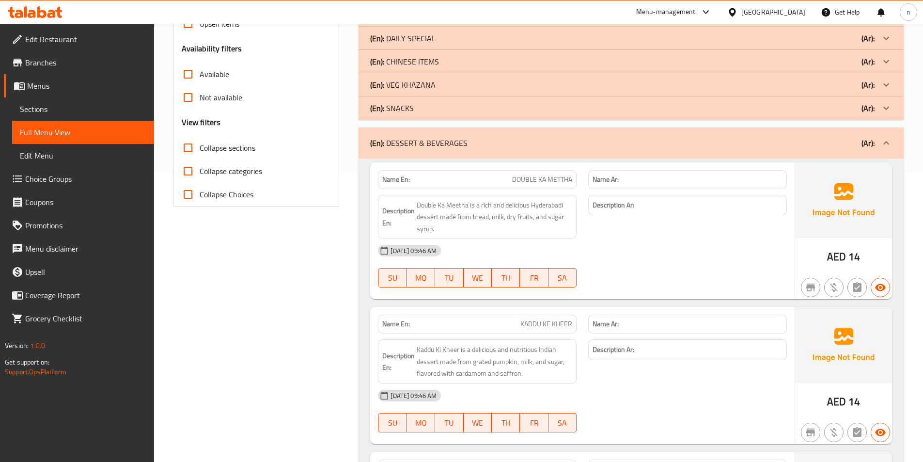
scroll to position [291, 0]
click at [666, 133] on div "(En): DESSERT & BEVERAGES (Ar):" at bounding box center [631, 142] width 545 height 31
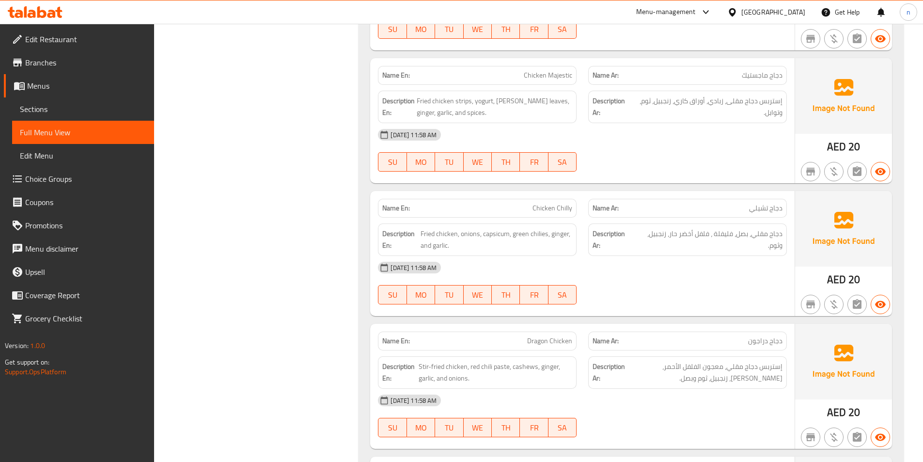
scroll to position [824, 0]
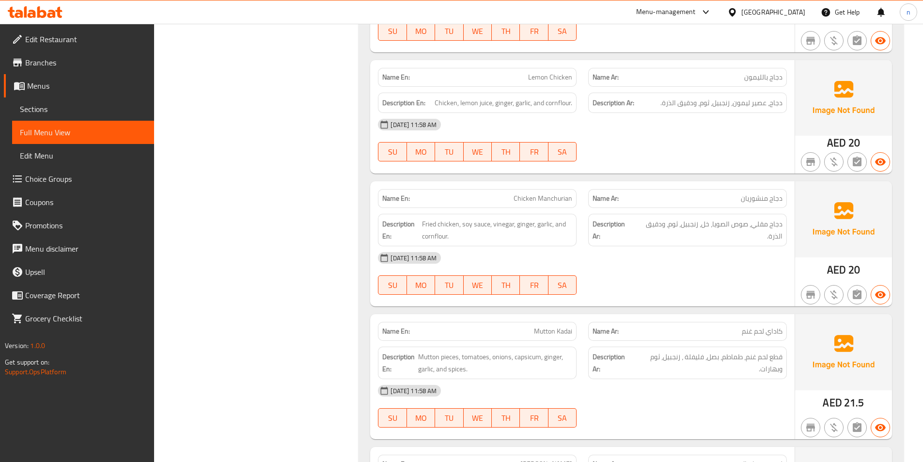
scroll to position [0, 0]
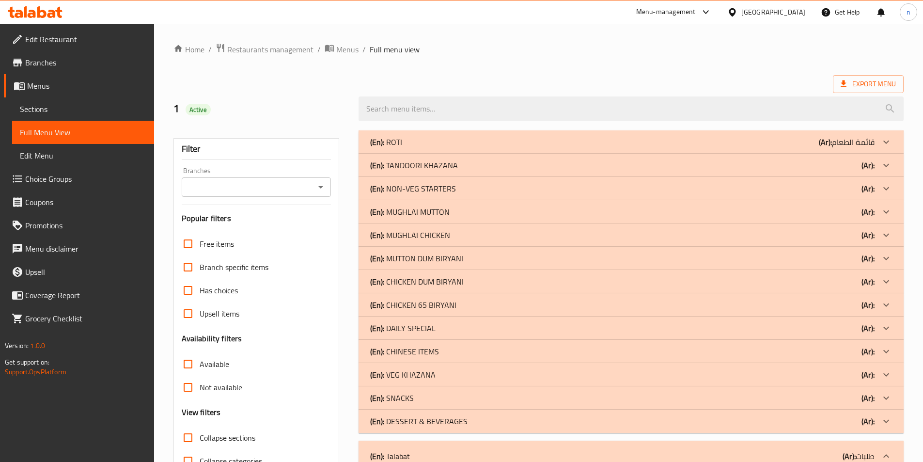
click at [47, 65] on span "Branches" at bounding box center [85, 63] width 121 height 12
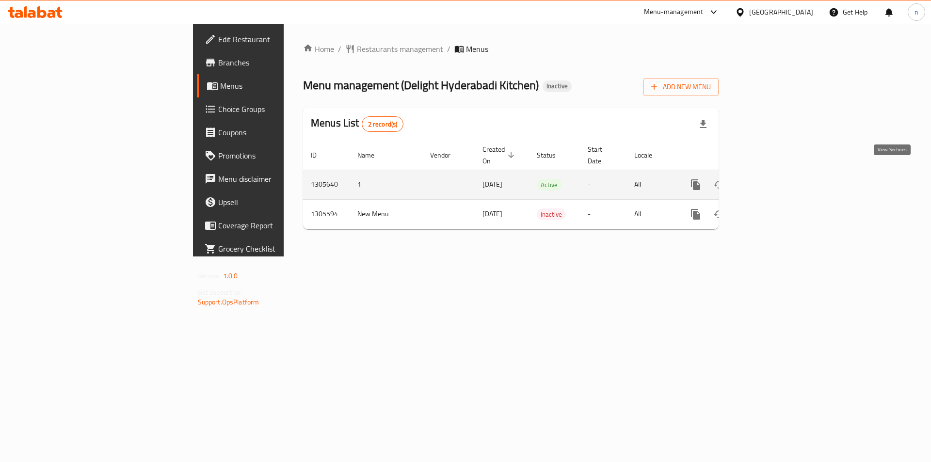
click at [771, 179] on icon "enhanced table" at bounding box center [766, 185] width 12 height 12
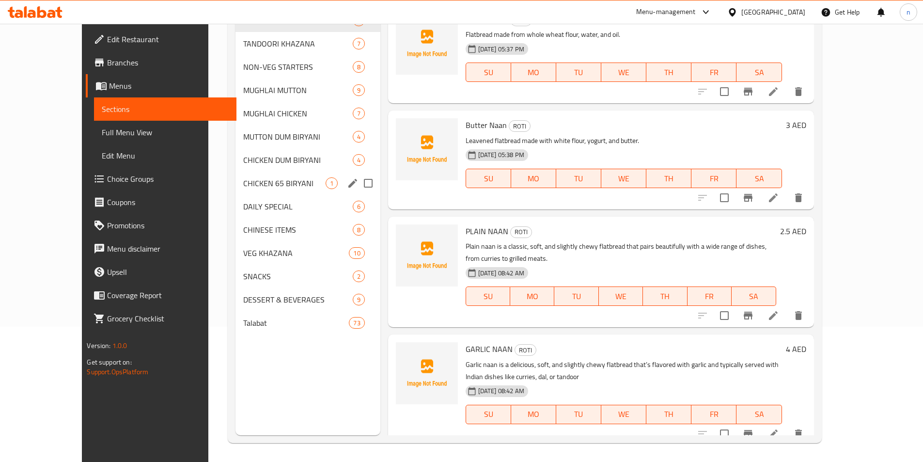
scroll to position [136, 0]
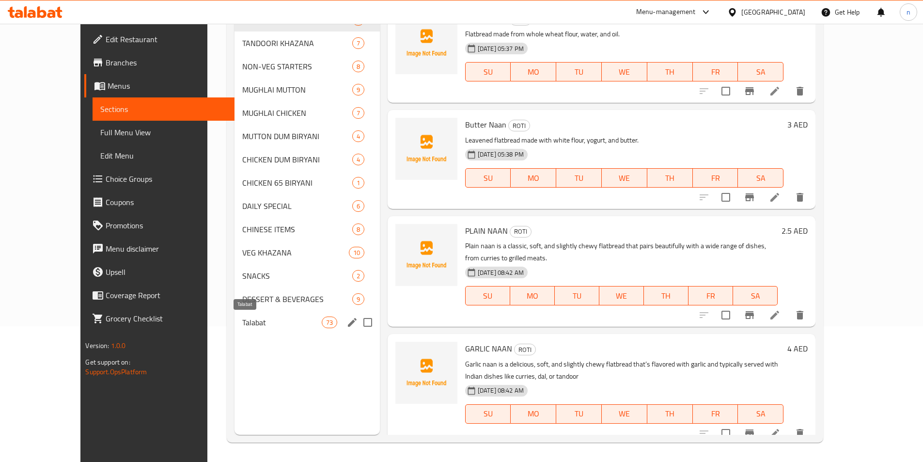
click at [257, 320] on span "Talabat" at bounding box center [281, 323] width 79 height 12
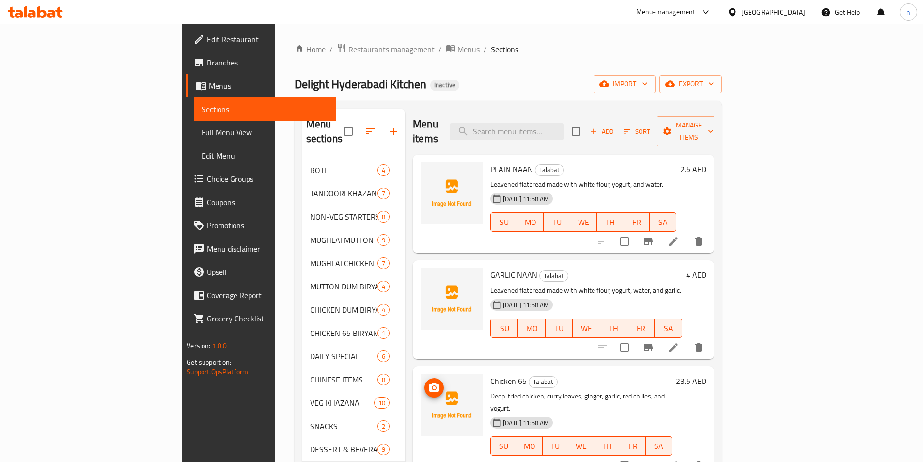
click at [202, 135] on span "Full Menu View" at bounding box center [265, 133] width 127 height 12
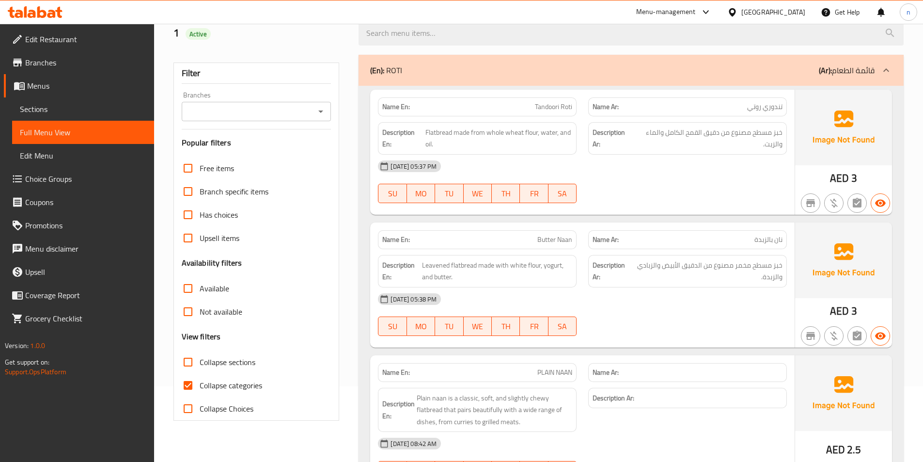
scroll to position [145, 0]
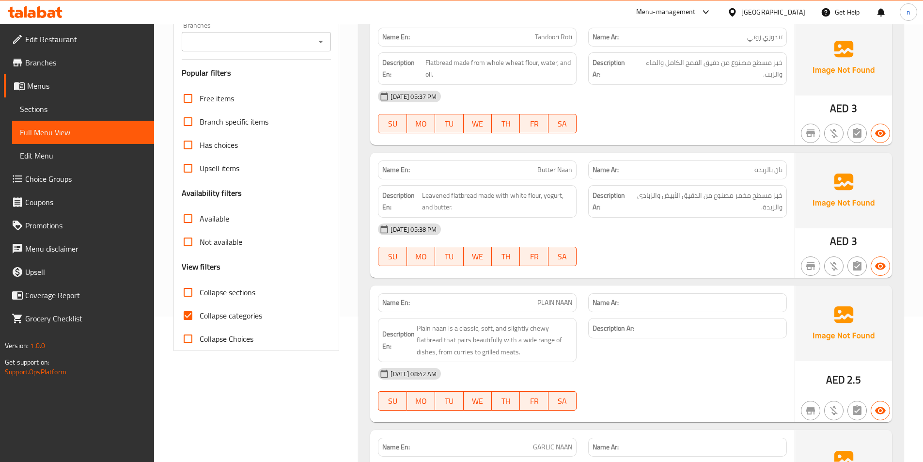
click at [242, 323] on label "Collapse categories" at bounding box center [219, 315] width 86 height 23
click at [200, 323] on input "Collapse categories" at bounding box center [187, 315] width 23 height 23
checkbox input "false"
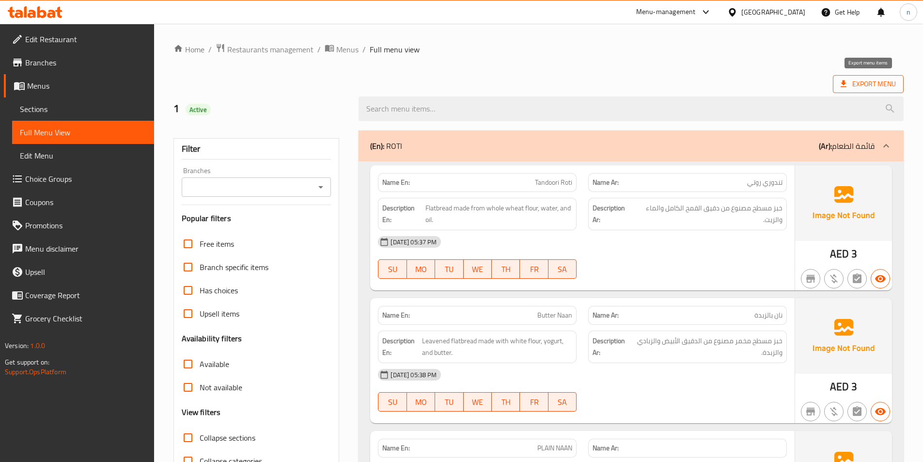
click at [882, 85] on span "Export Menu" at bounding box center [868, 84] width 55 height 12
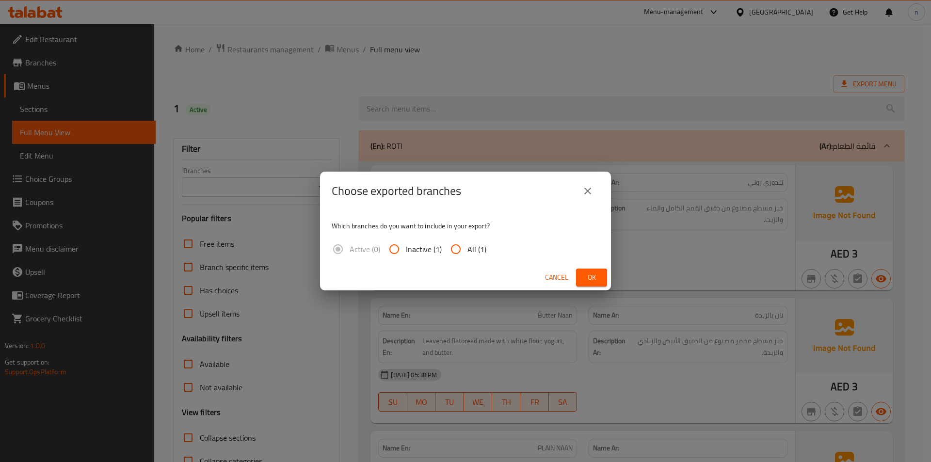
click at [459, 247] on input "All (1)" at bounding box center [455, 248] width 23 height 23
radio input "true"
click at [586, 276] on span "Ok" at bounding box center [592, 277] width 16 height 12
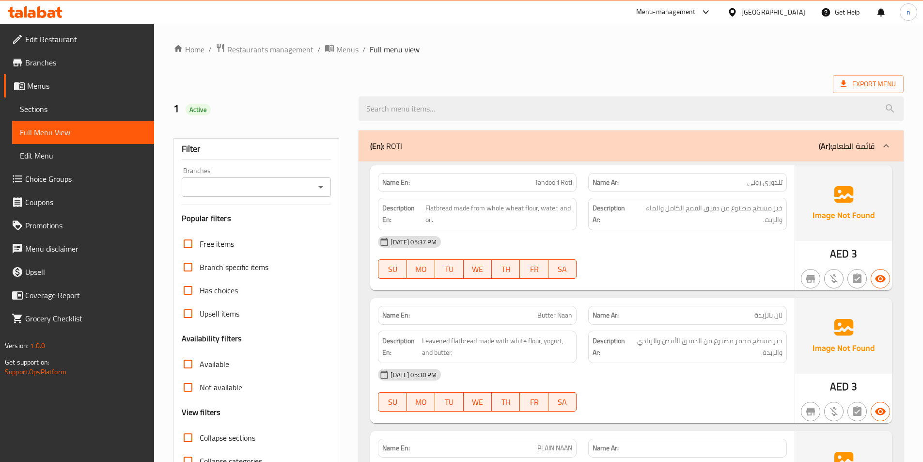
click at [40, 58] on span "Branches" at bounding box center [85, 63] width 121 height 12
